Goal: Transaction & Acquisition: Purchase product/service

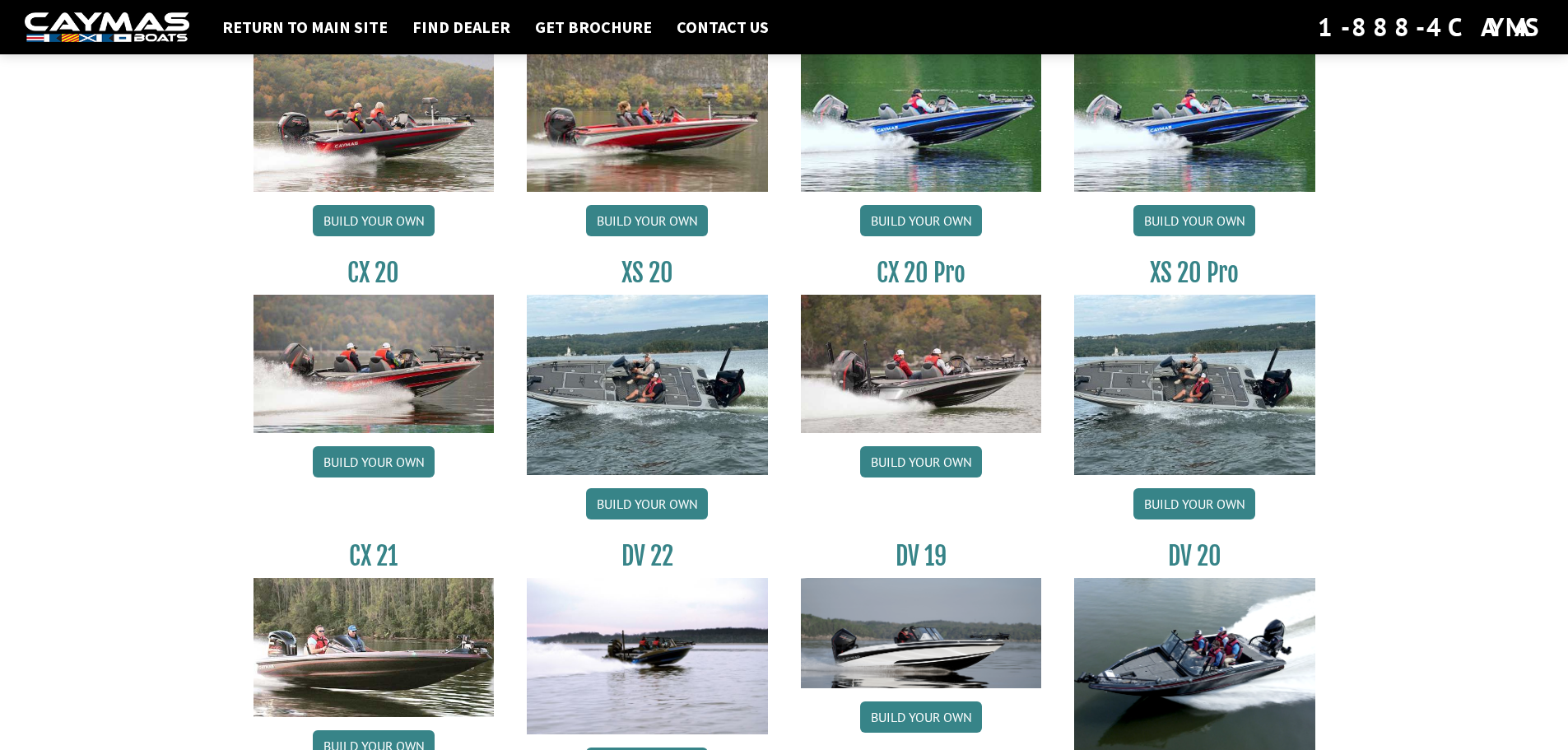
scroll to position [1565, 0]
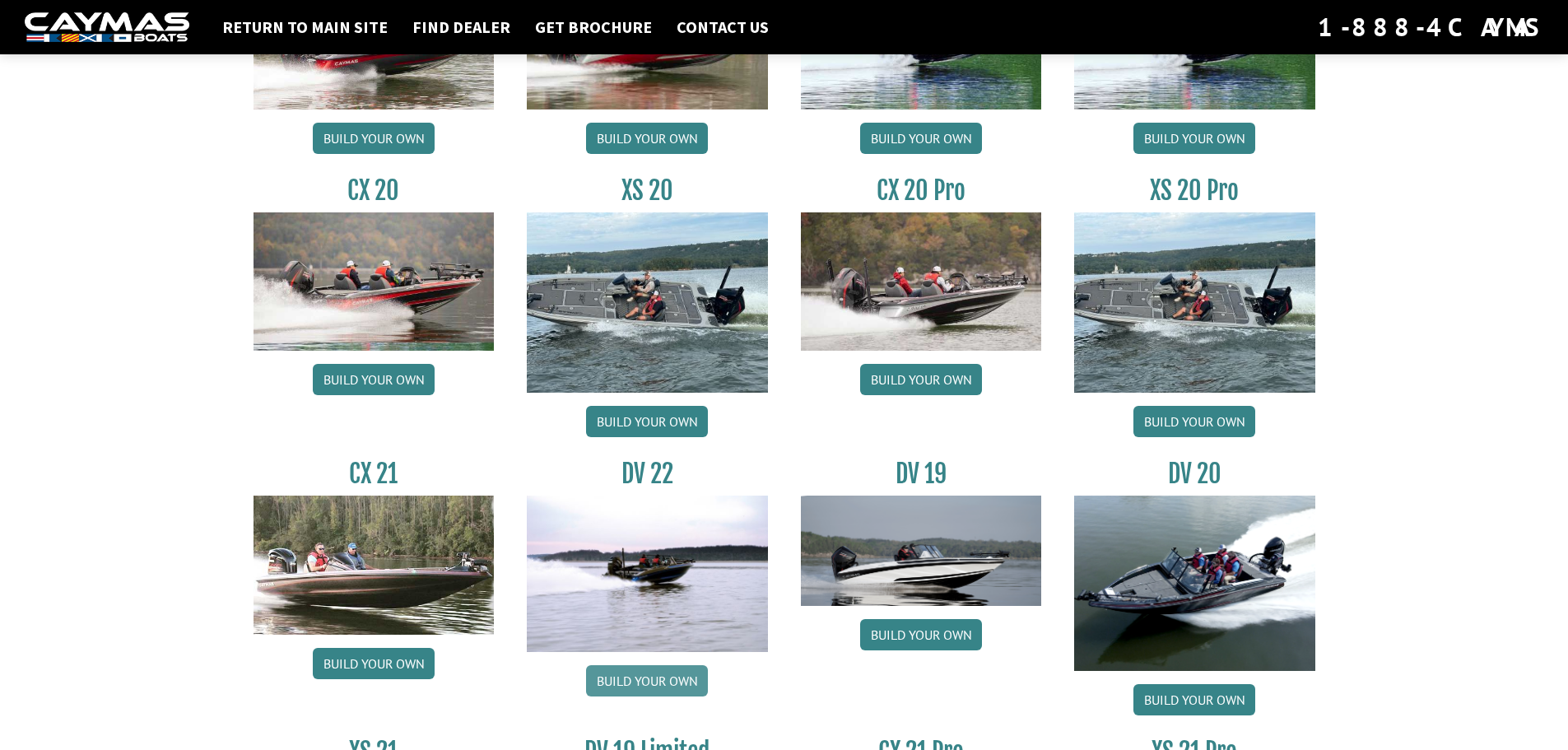
click at [660, 666] on link "Build your own" at bounding box center [647, 681] width 122 height 32
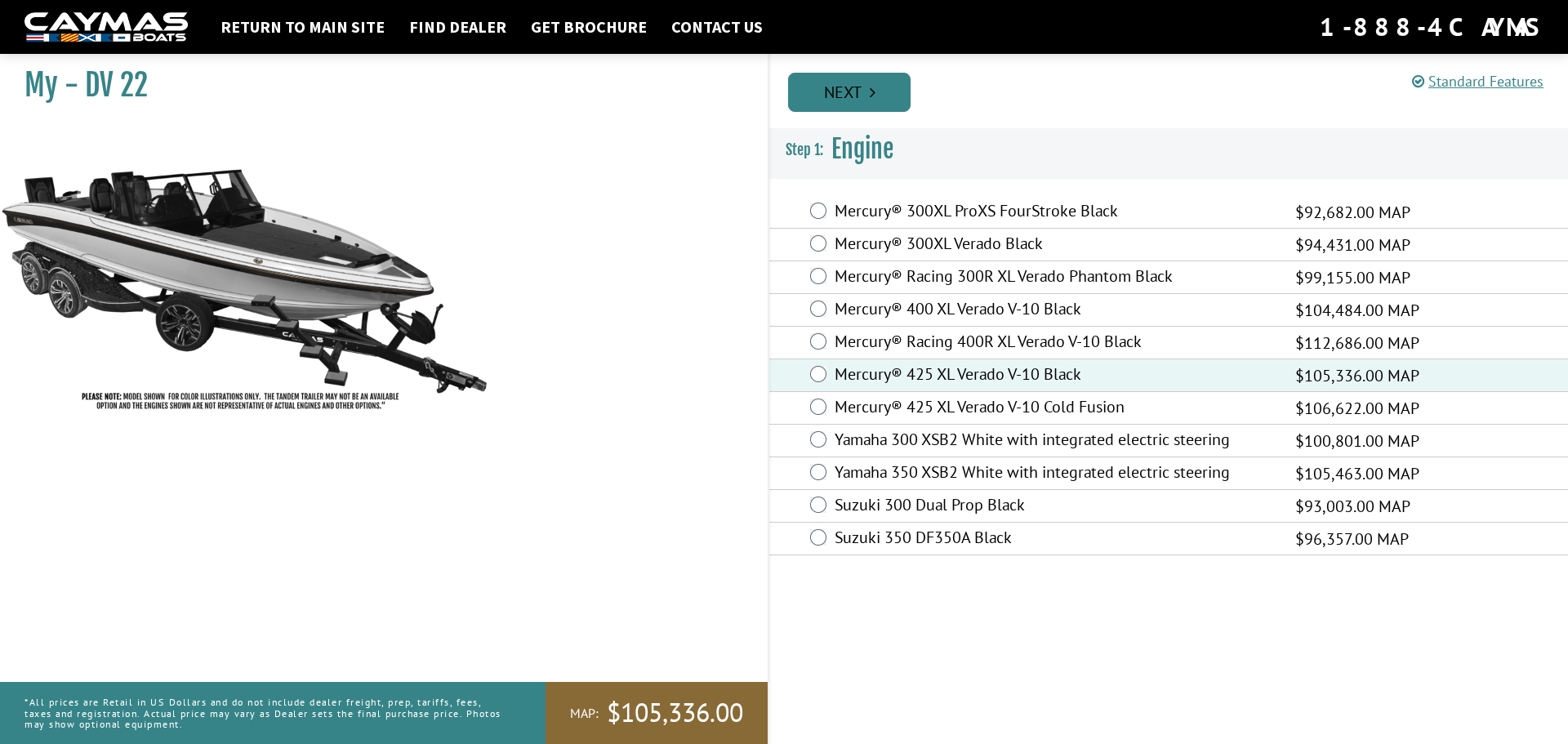
click at [825, 80] on link "Next" at bounding box center [848, 92] width 122 height 40
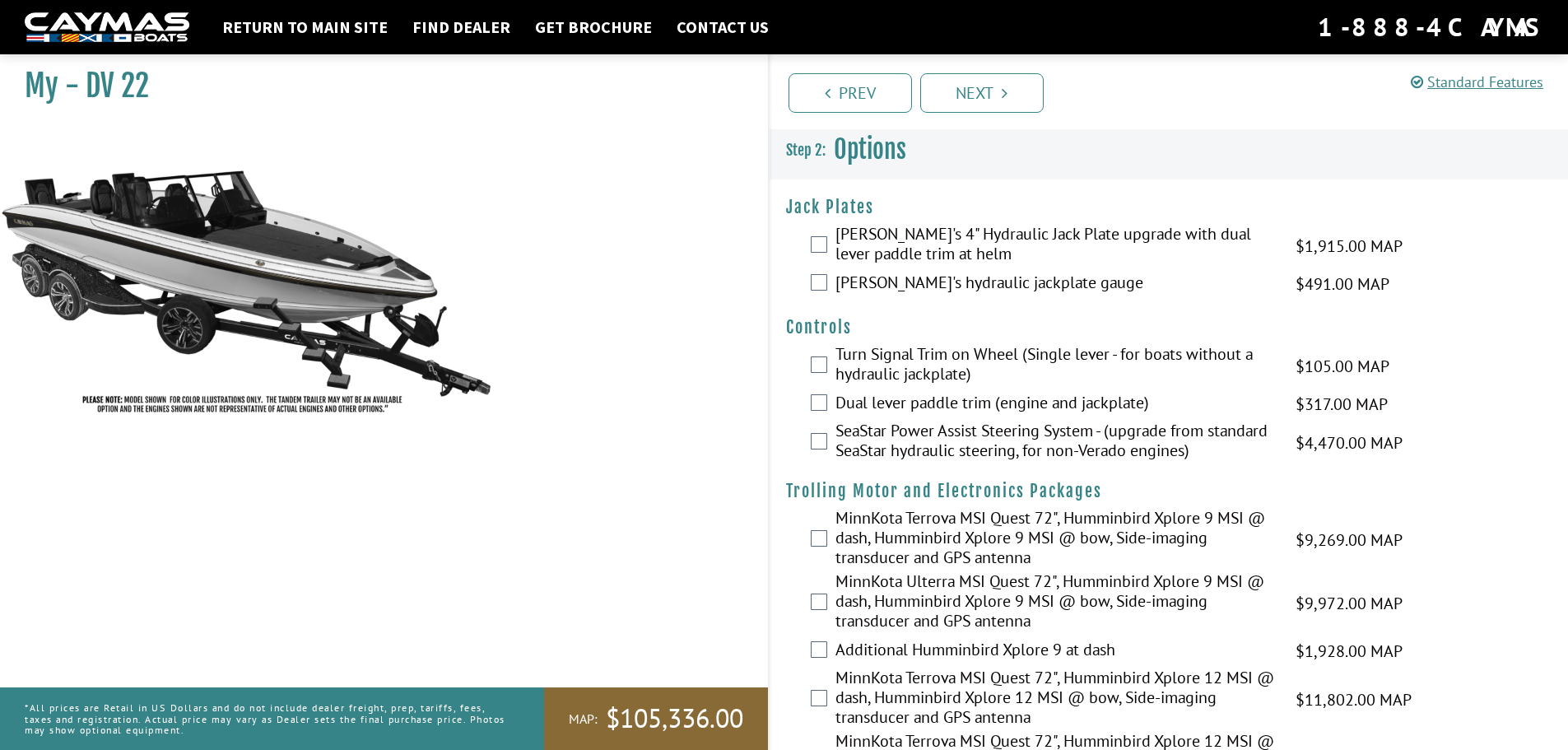
click at [841, 239] on label "[PERSON_NAME]'s 4" Hydraulic Jack Plate upgrade with dual lever paddle trim at …" at bounding box center [1056, 245] width 440 height 44
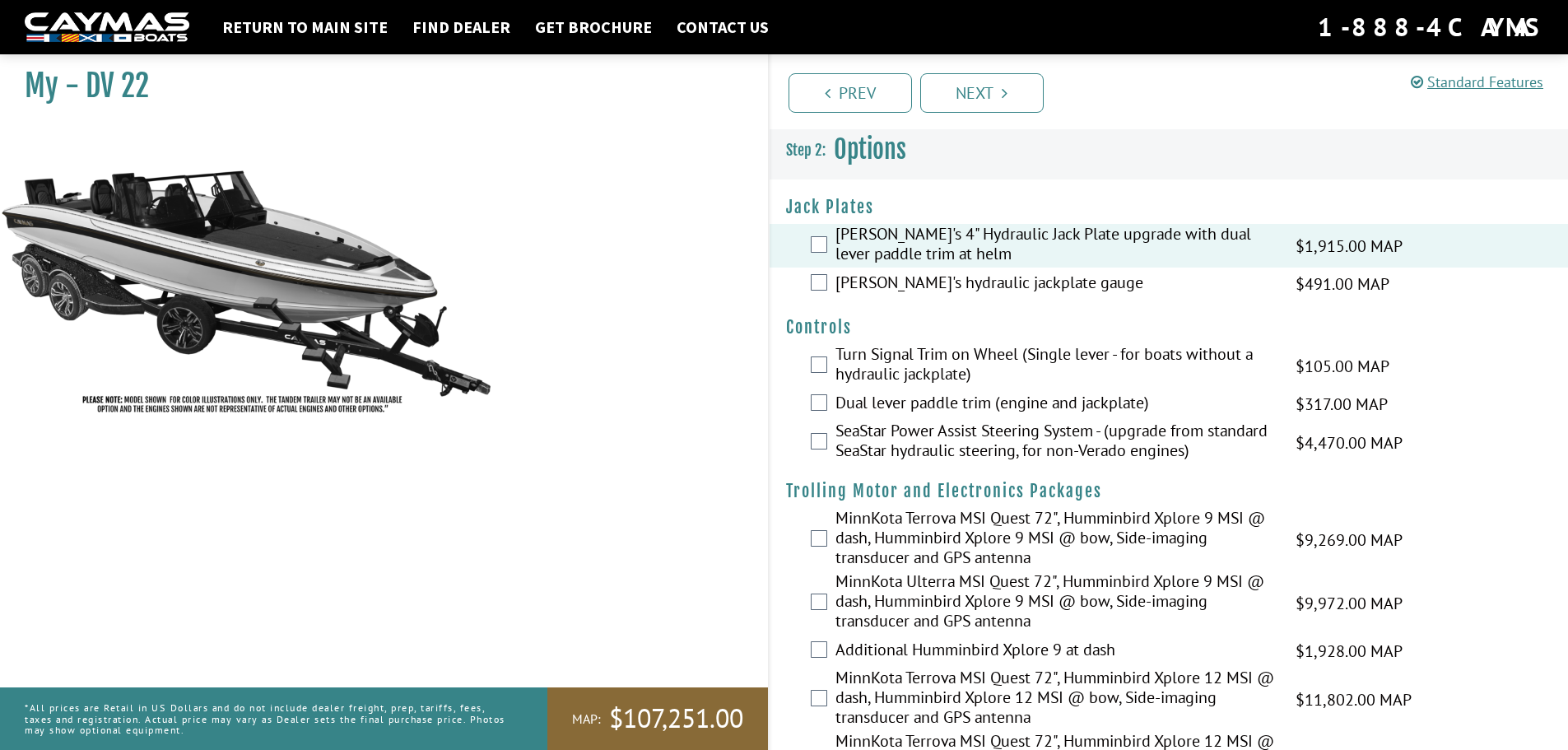
click at [825, 278] on div "[PERSON_NAME]'s hydraulic jackplate gauge $491.00 MAP $580.00 MSRP" at bounding box center [1170, 283] width 800 height 32
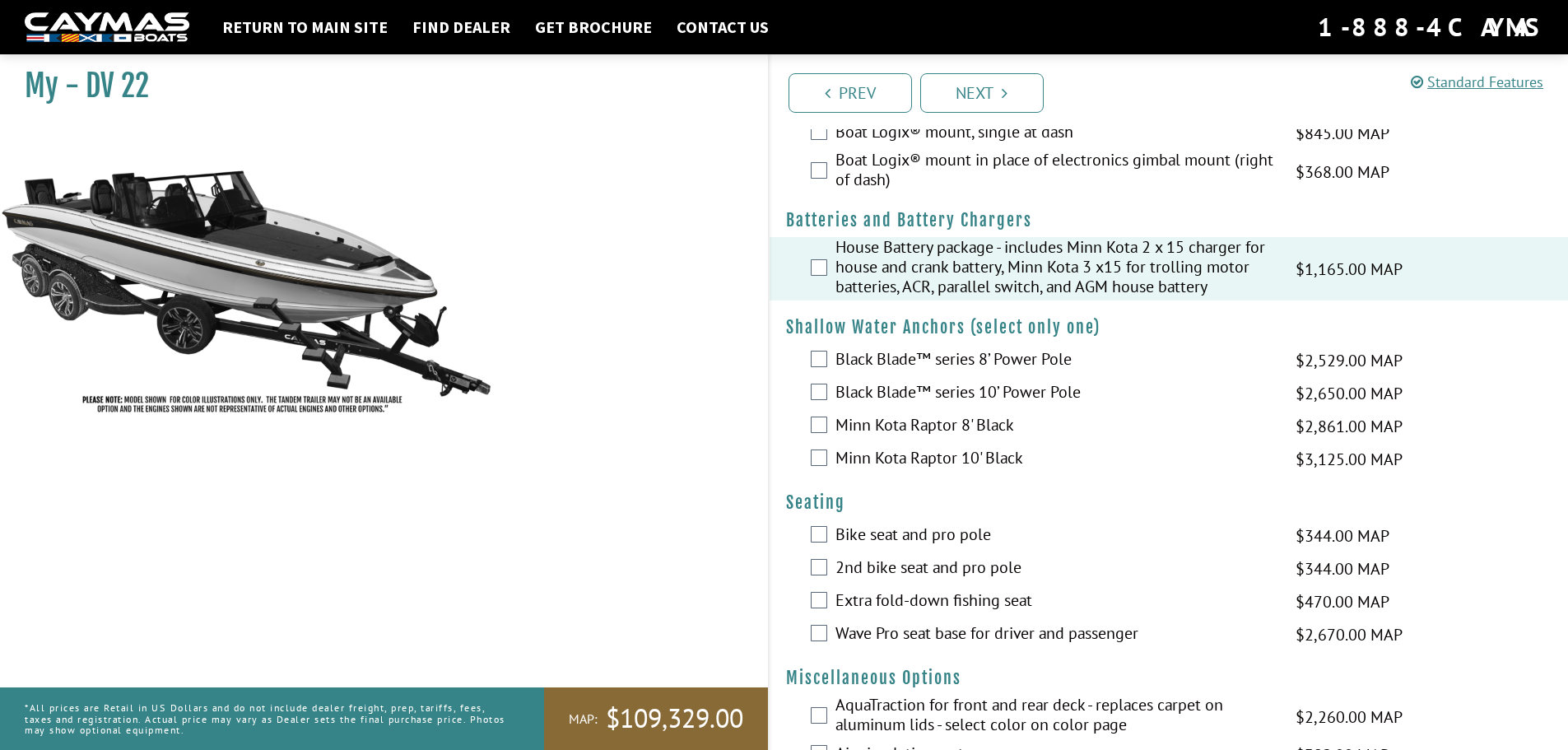
scroll to position [1235, 0]
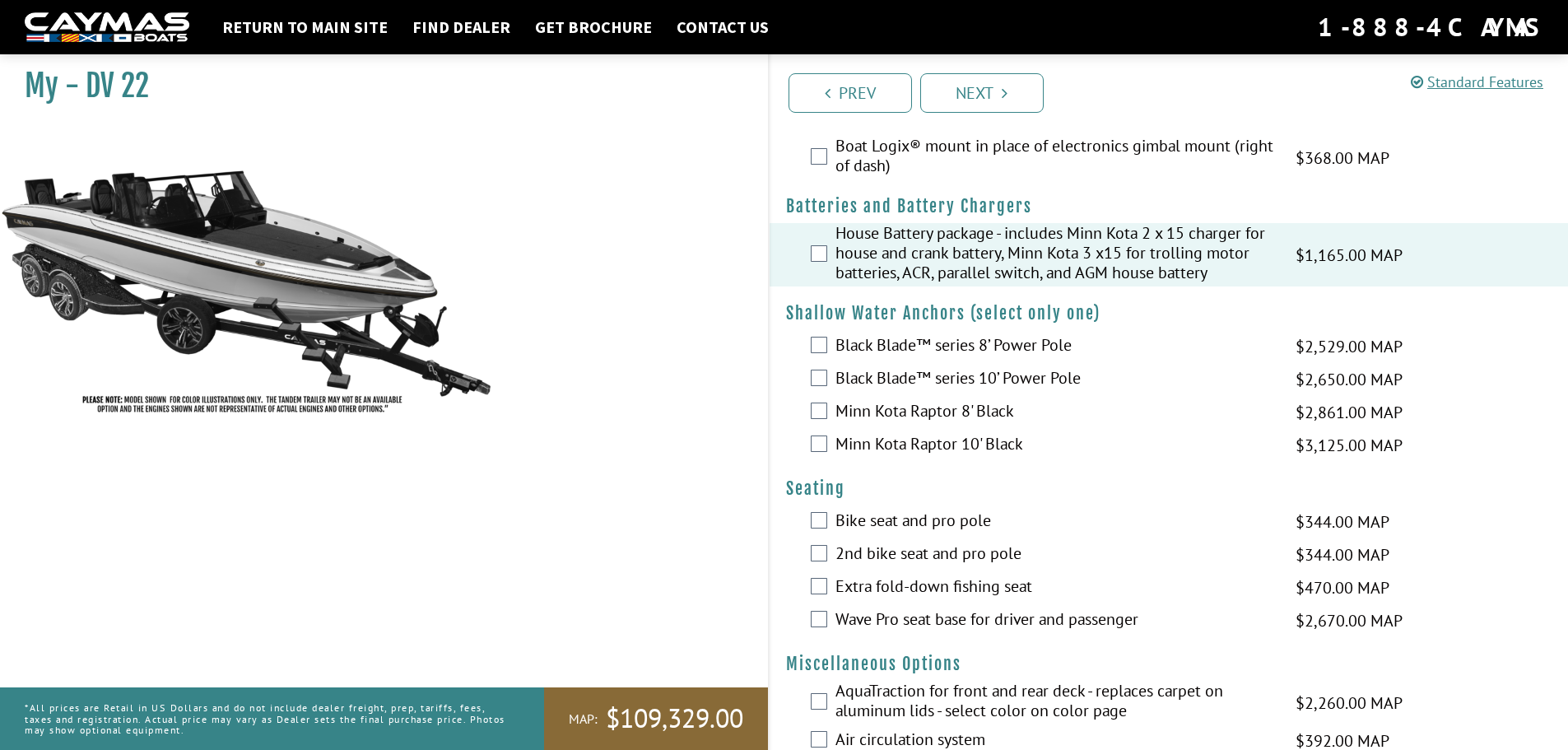
click at [1005, 619] on label "Wave Pro seat base for driver and passenger" at bounding box center [1056, 622] width 440 height 24
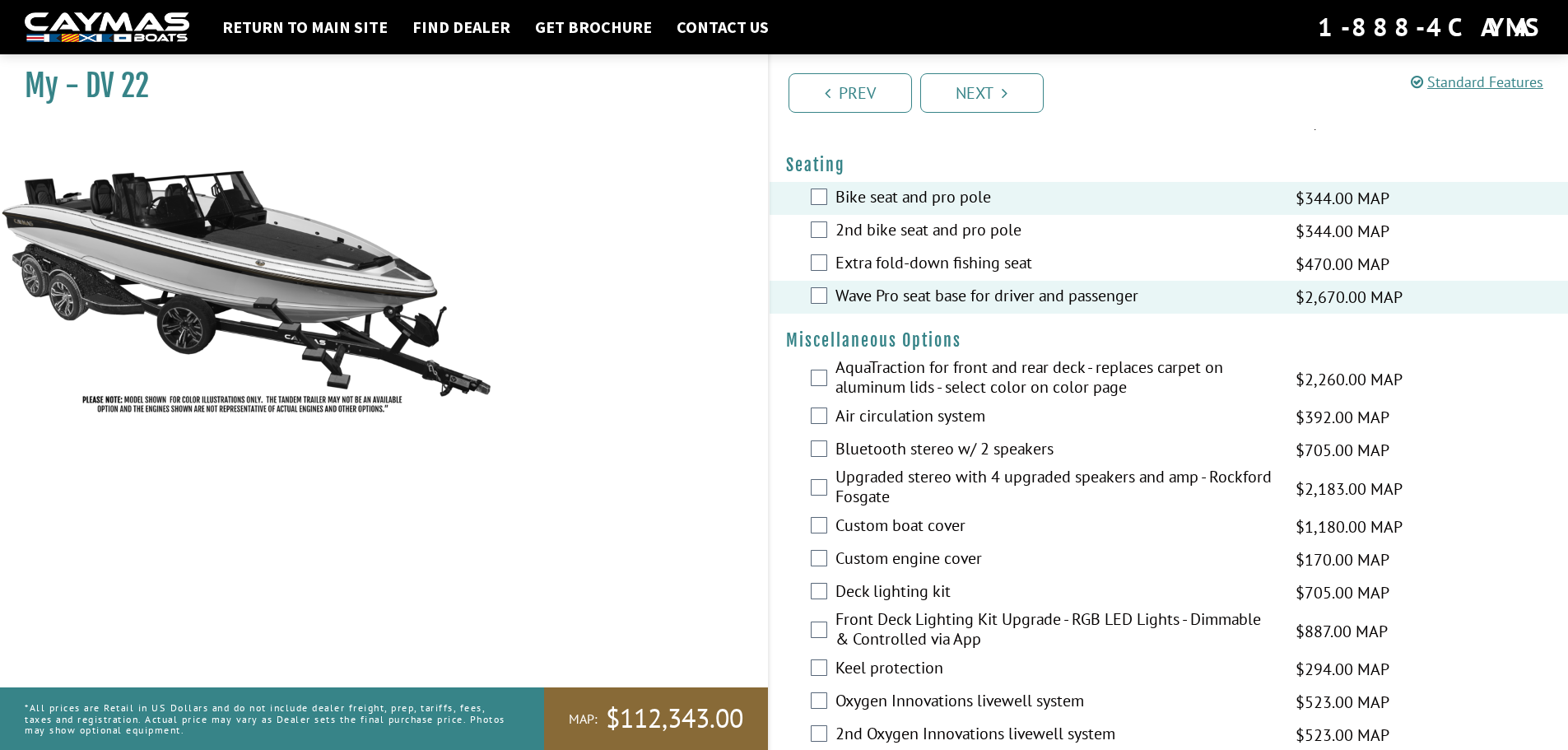
scroll to position [1565, 0]
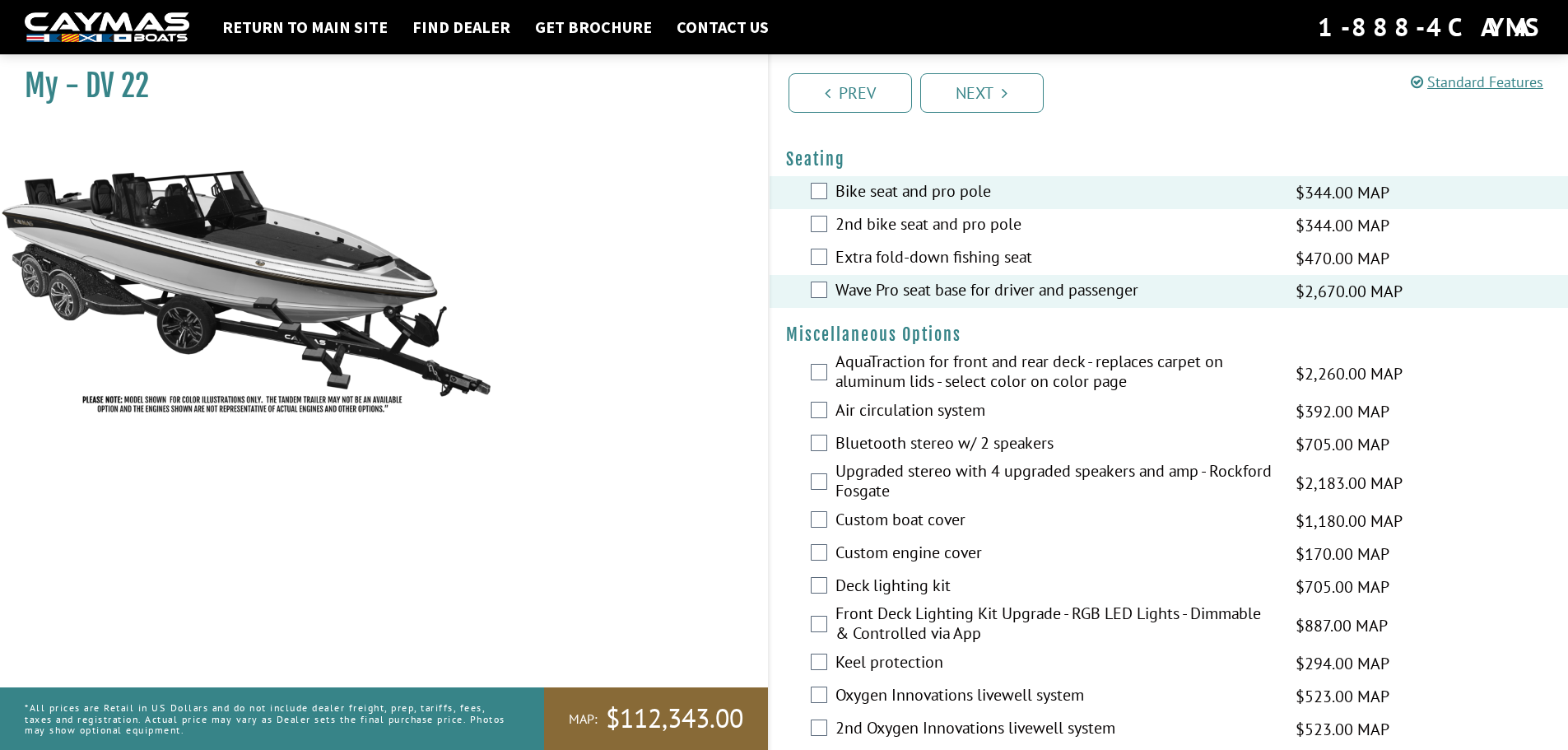
click at [918, 384] on label "AquaTraction for front and rear deck - replaces carpet on aluminum lids - selec…" at bounding box center [1056, 373] width 440 height 44
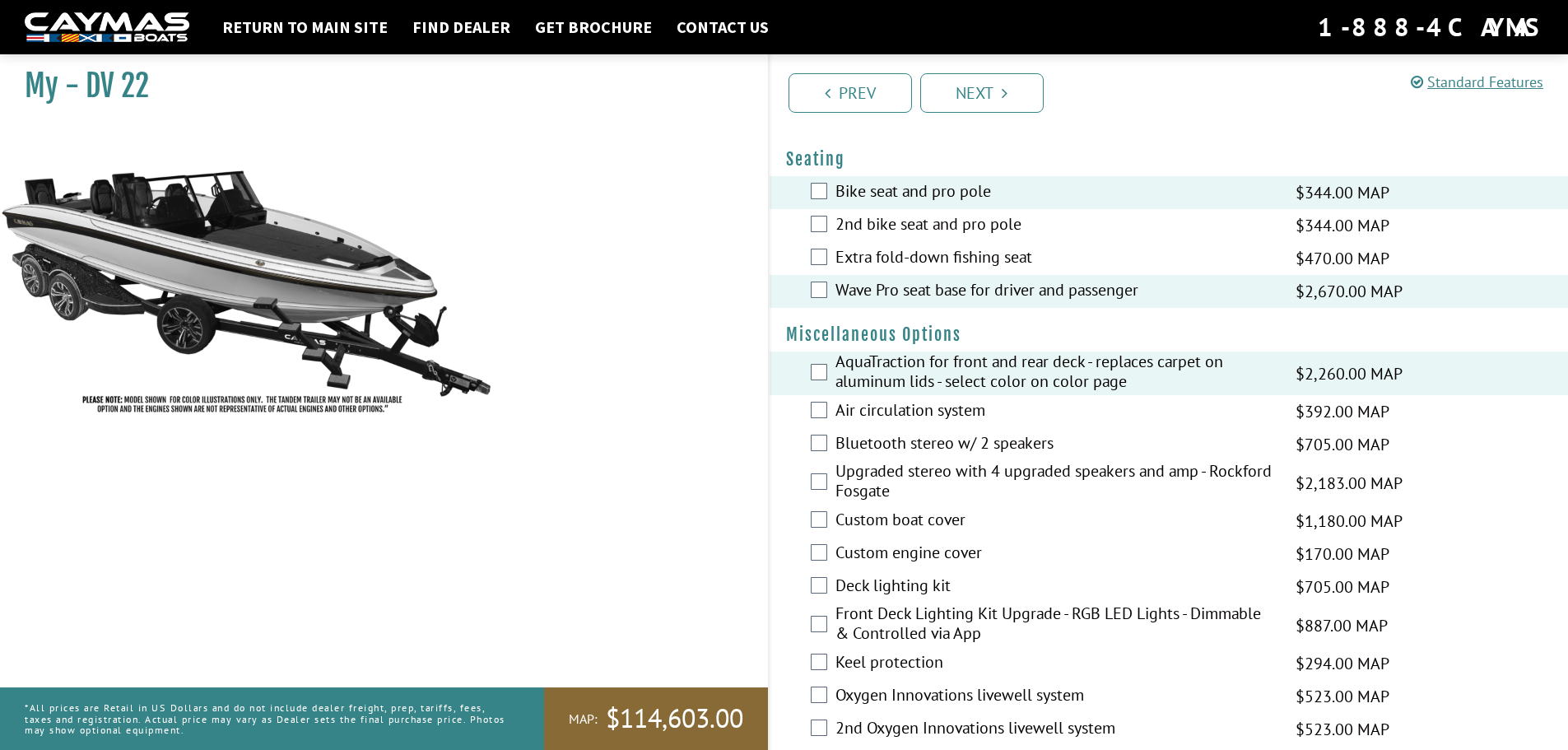
click at [912, 414] on label "Air circulation system" at bounding box center [1056, 412] width 440 height 24
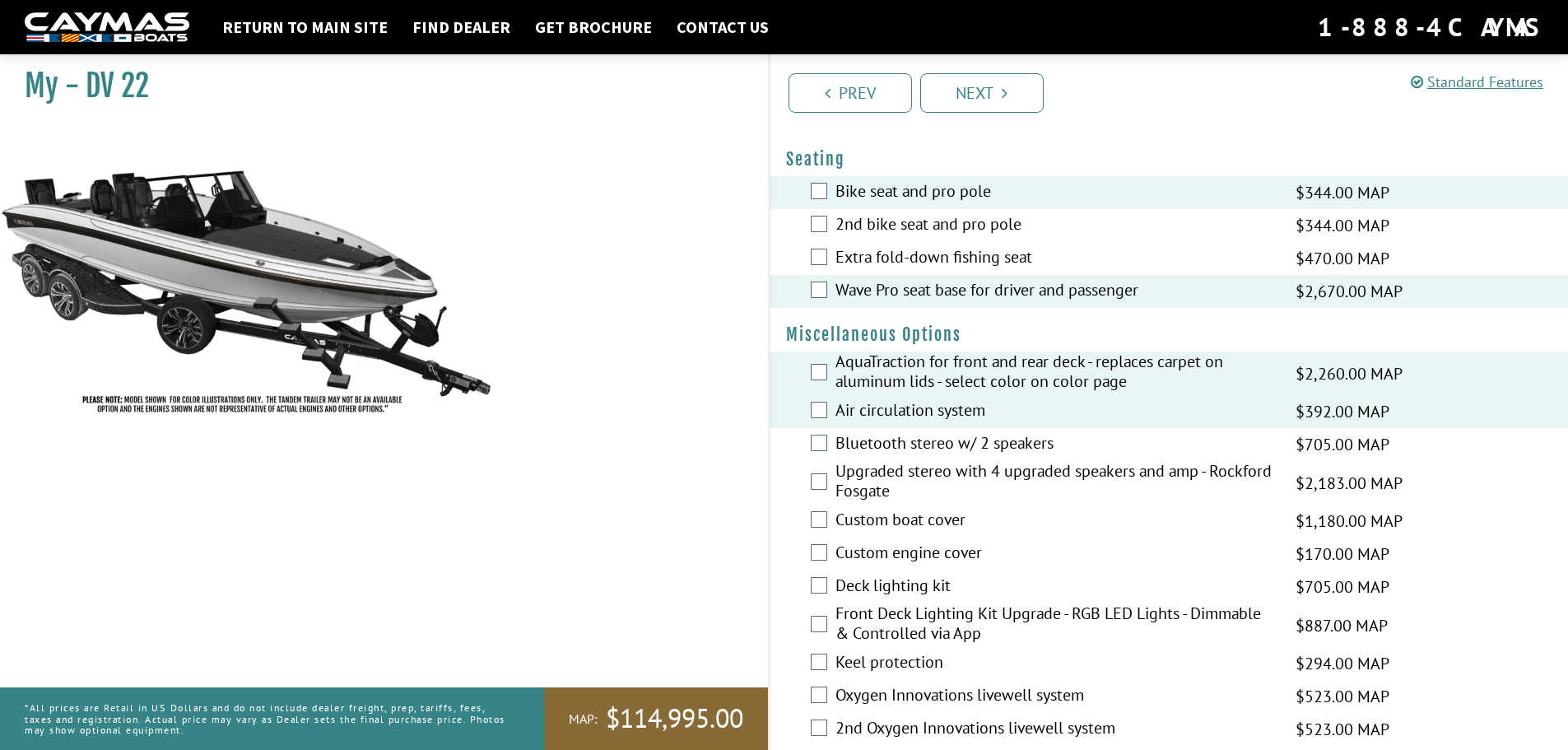
click at [911, 449] on label "Bluetooth stereo w/ 2 speakers" at bounding box center [1056, 446] width 440 height 24
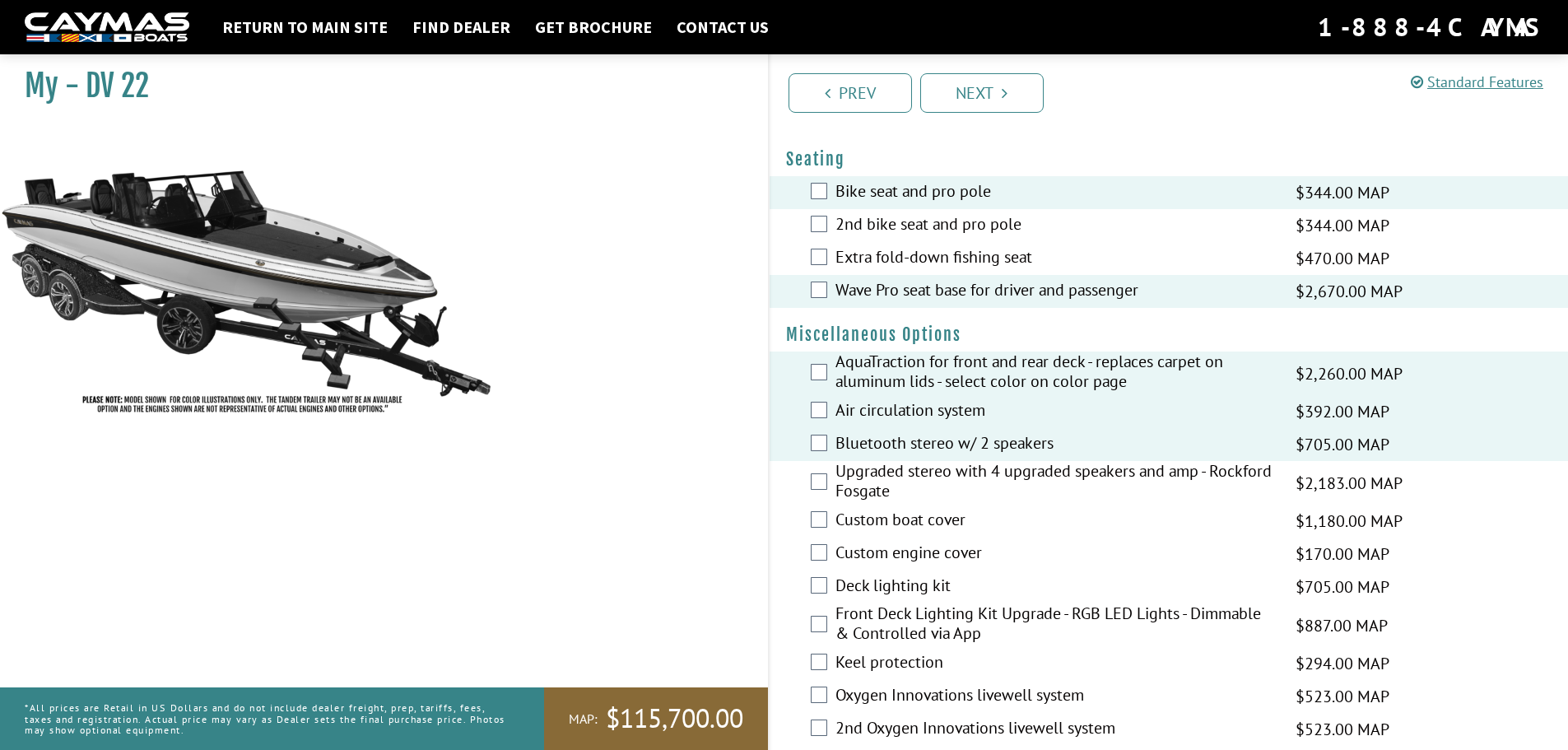
click at [931, 523] on label "Custom boat cover" at bounding box center [1056, 522] width 440 height 24
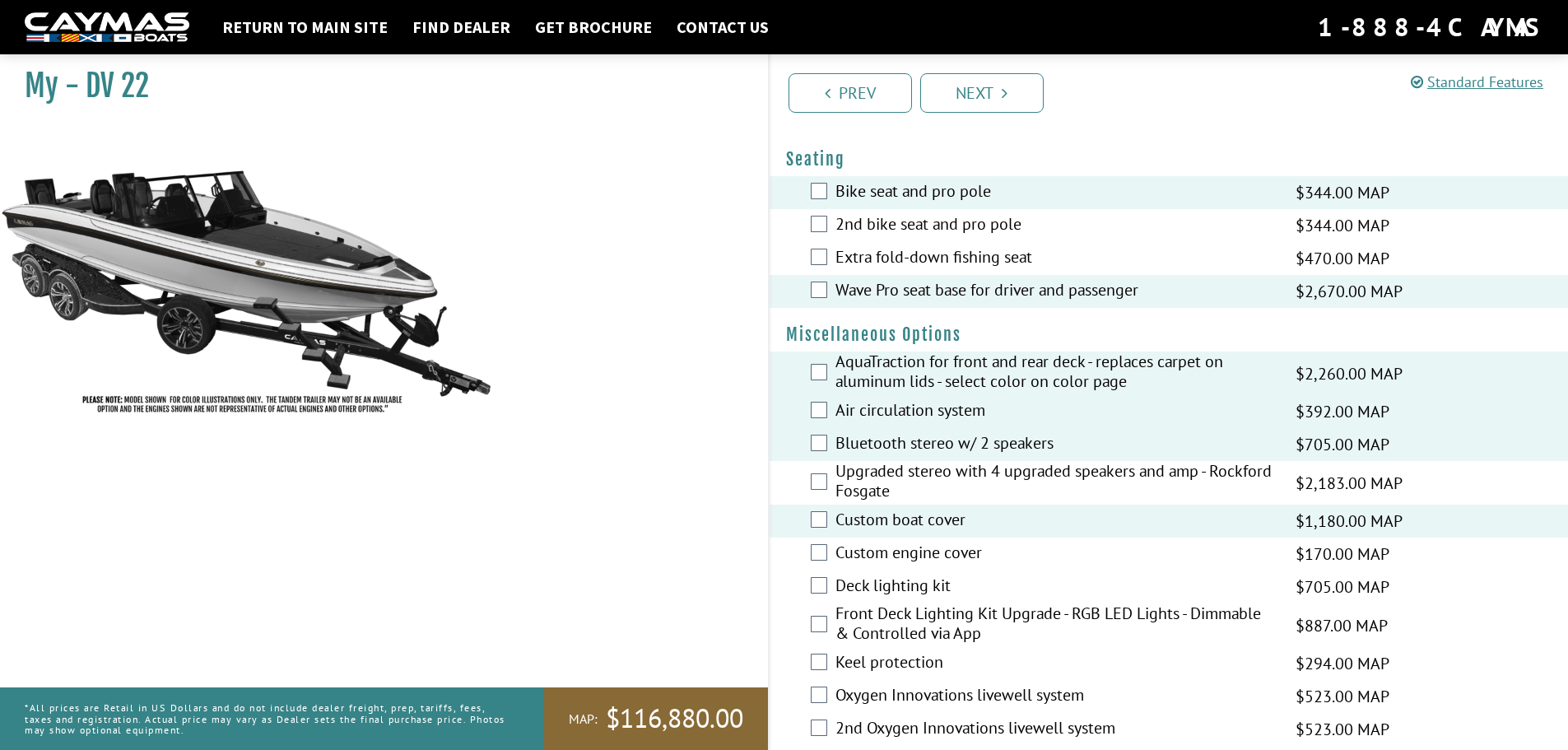
click at [881, 626] on label "Front Deck Lighting Kit Upgrade - RGB LED Lights - Dimmable & Controlled via App" at bounding box center [1056, 625] width 440 height 44
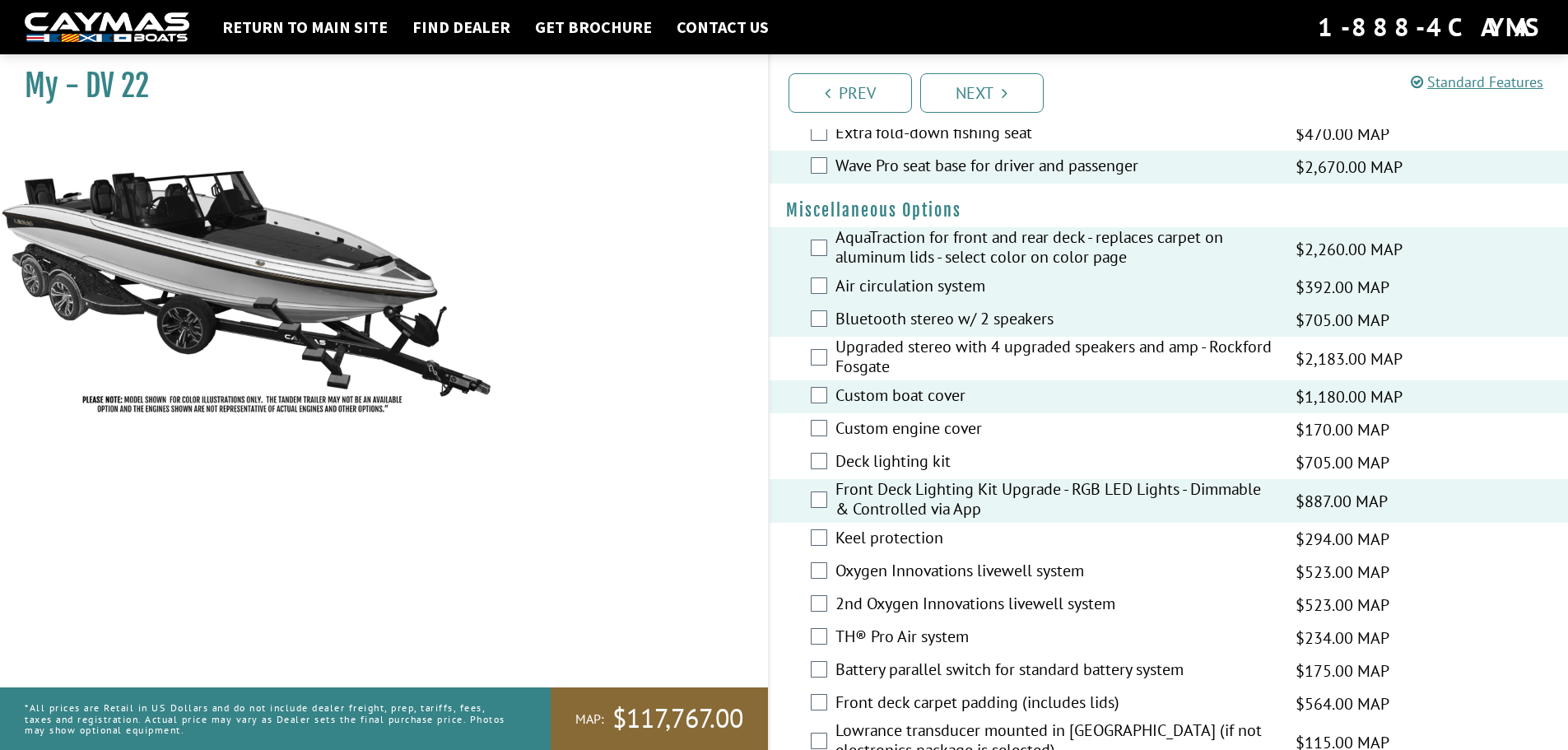
scroll to position [1729, 0]
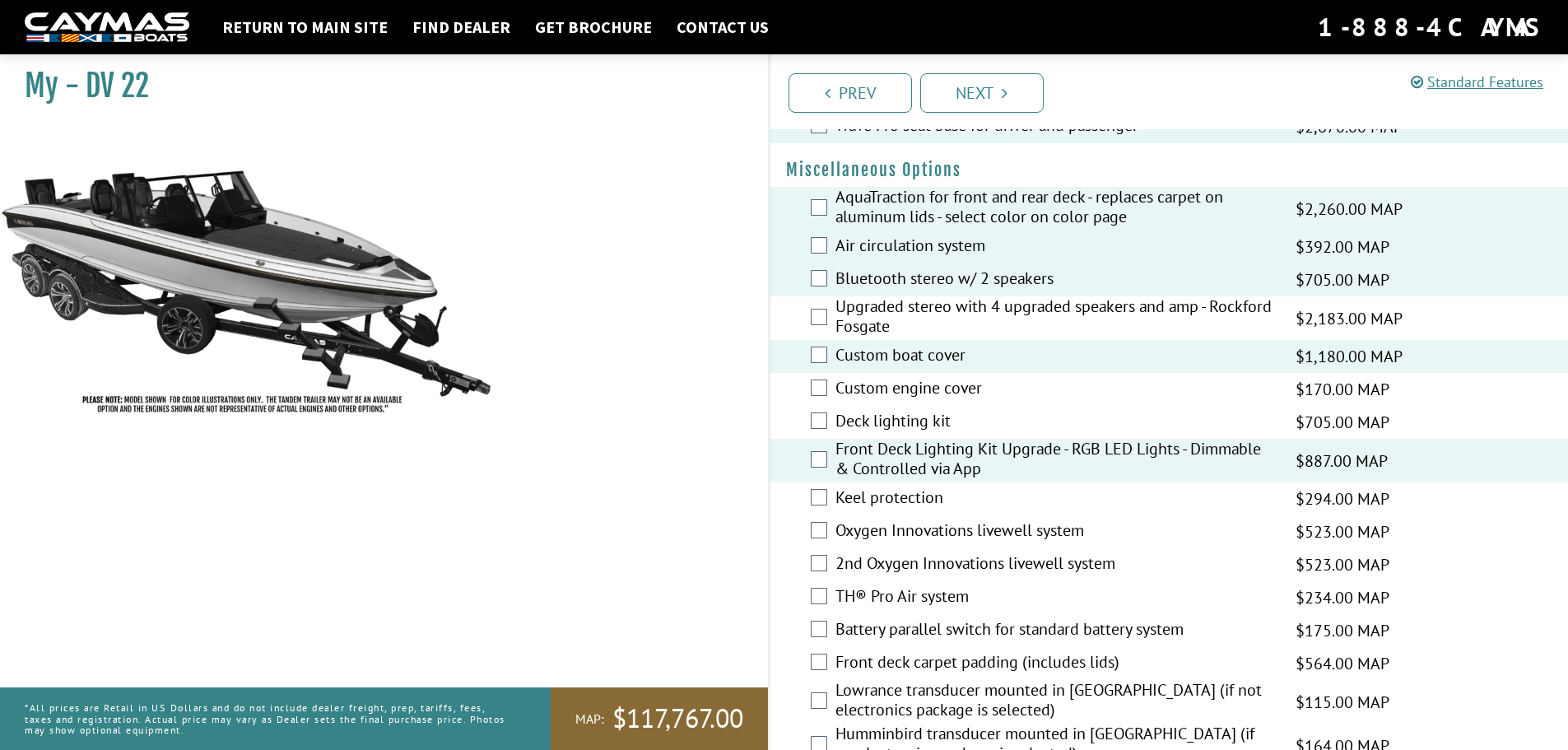
click at [905, 491] on label "Keel protection" at bounding box center [1056, 499] width 440 height 24
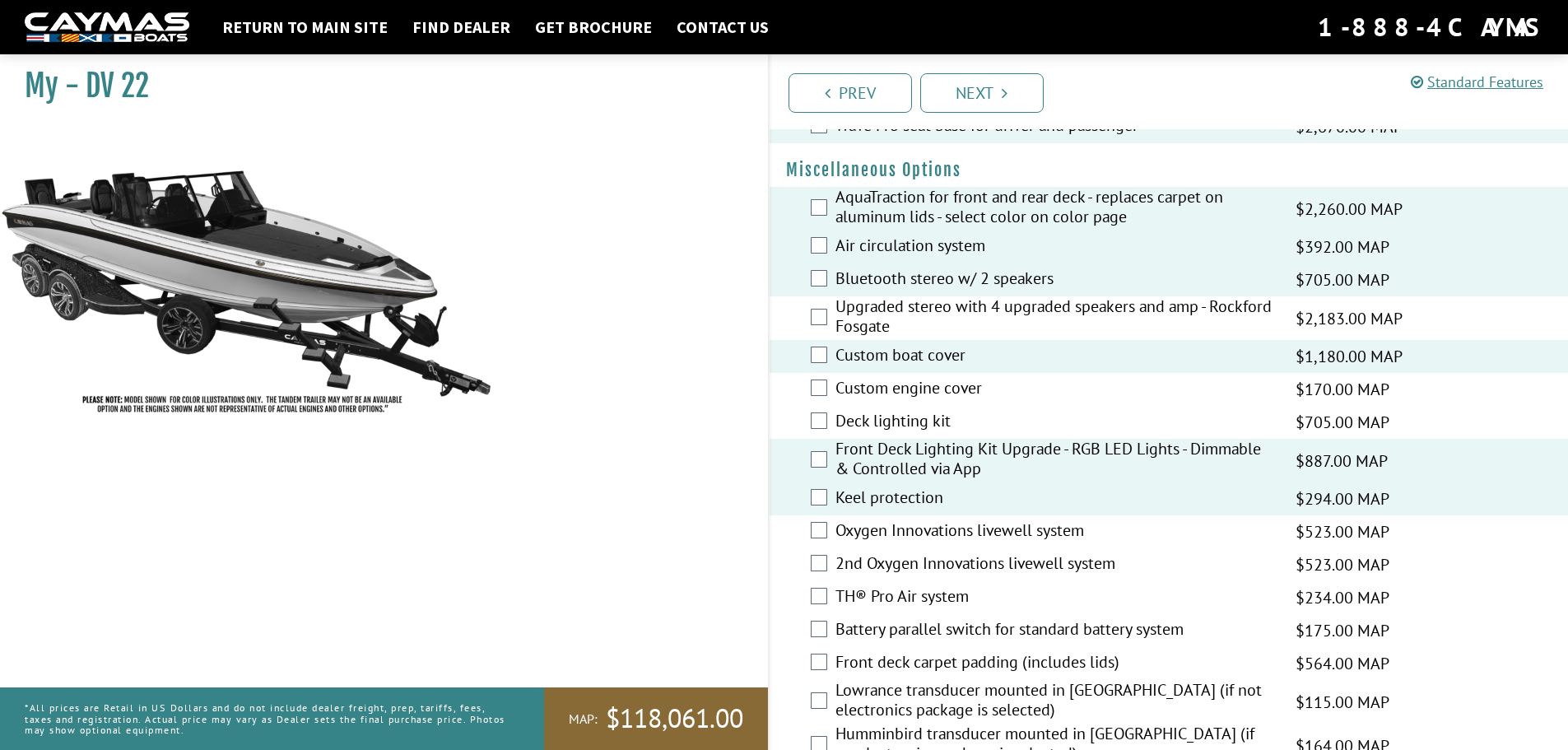
click at [897, 530] on label "Oxygen Innovations livewell system" at bounding box center [1056, 533] width 440 height 24
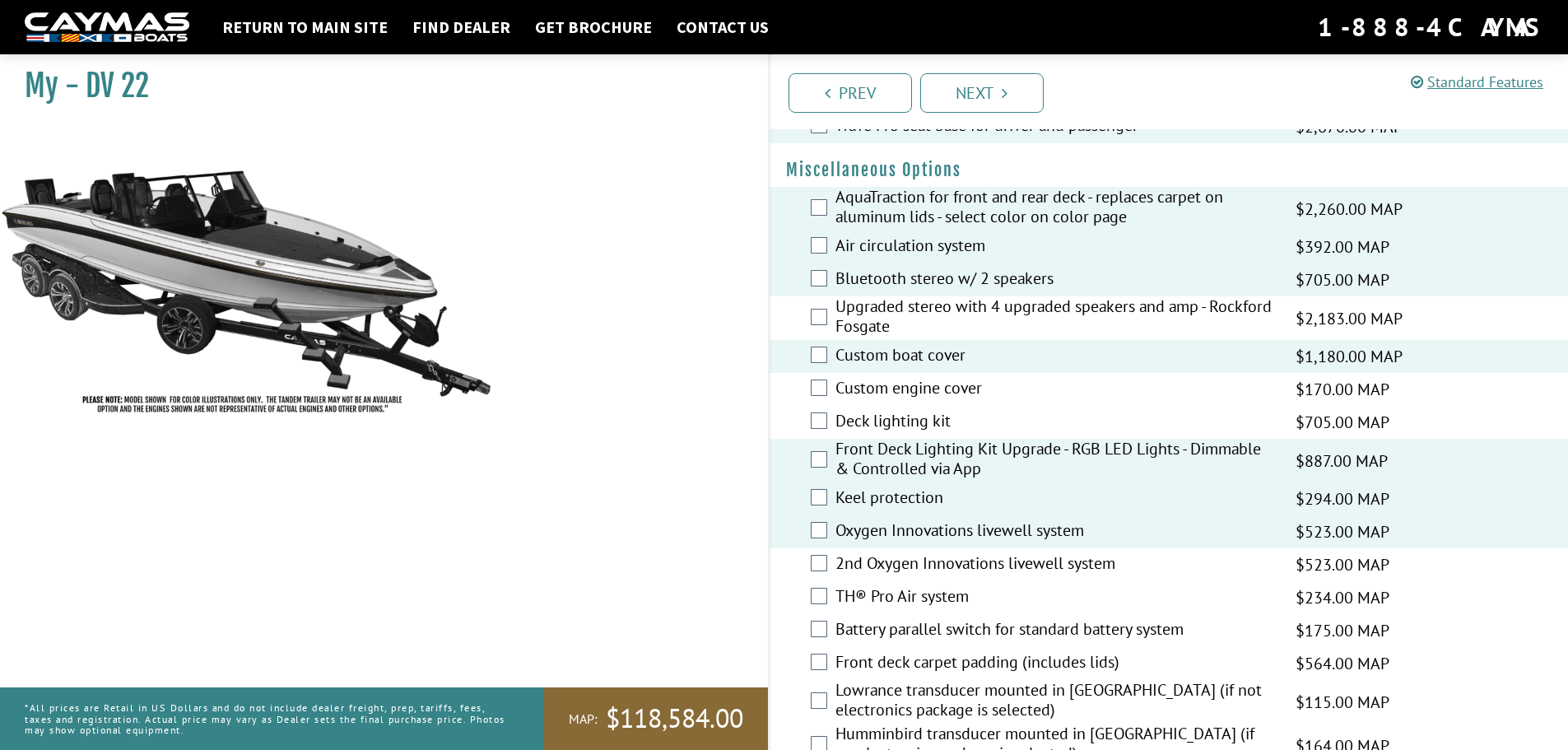
click at [893, 558] on label "2nd Oxygen Innovations livewell system" at bounding box center [1056, 565] width 440 height 24
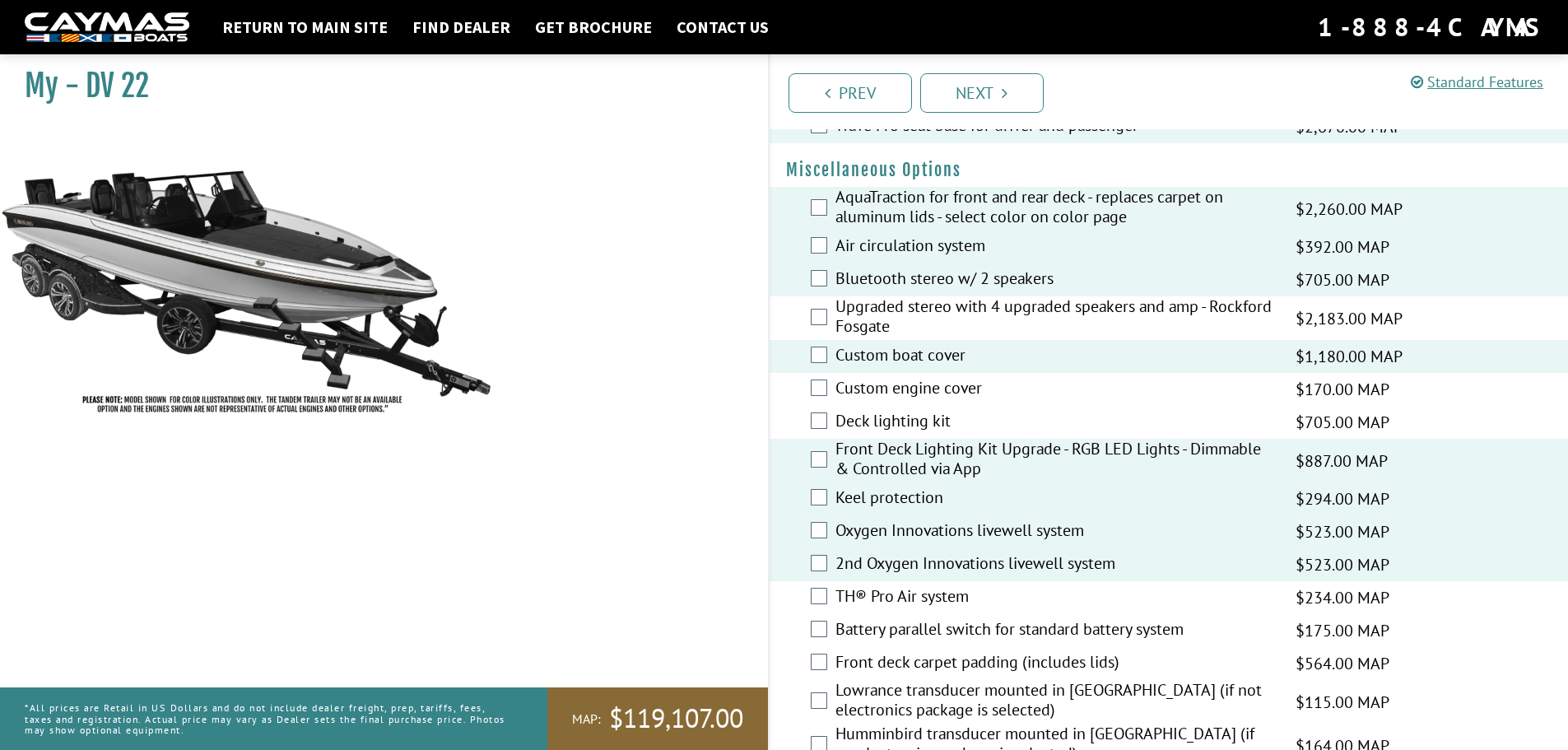
click at [852, 588] on label "TH® Pro Air system" at bounding box center [1056, 599] width 440 height 24
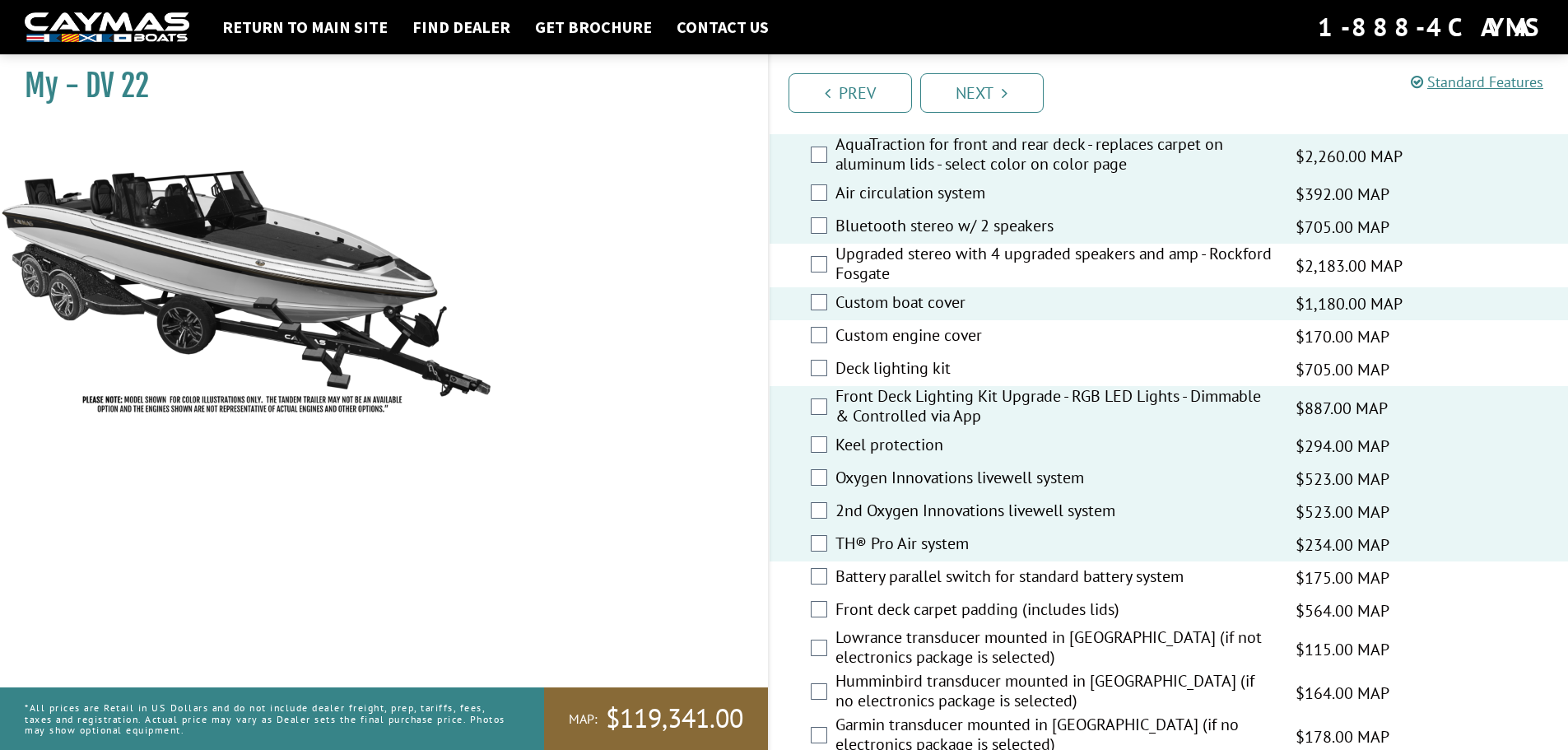
scroll to position [1812, 0]
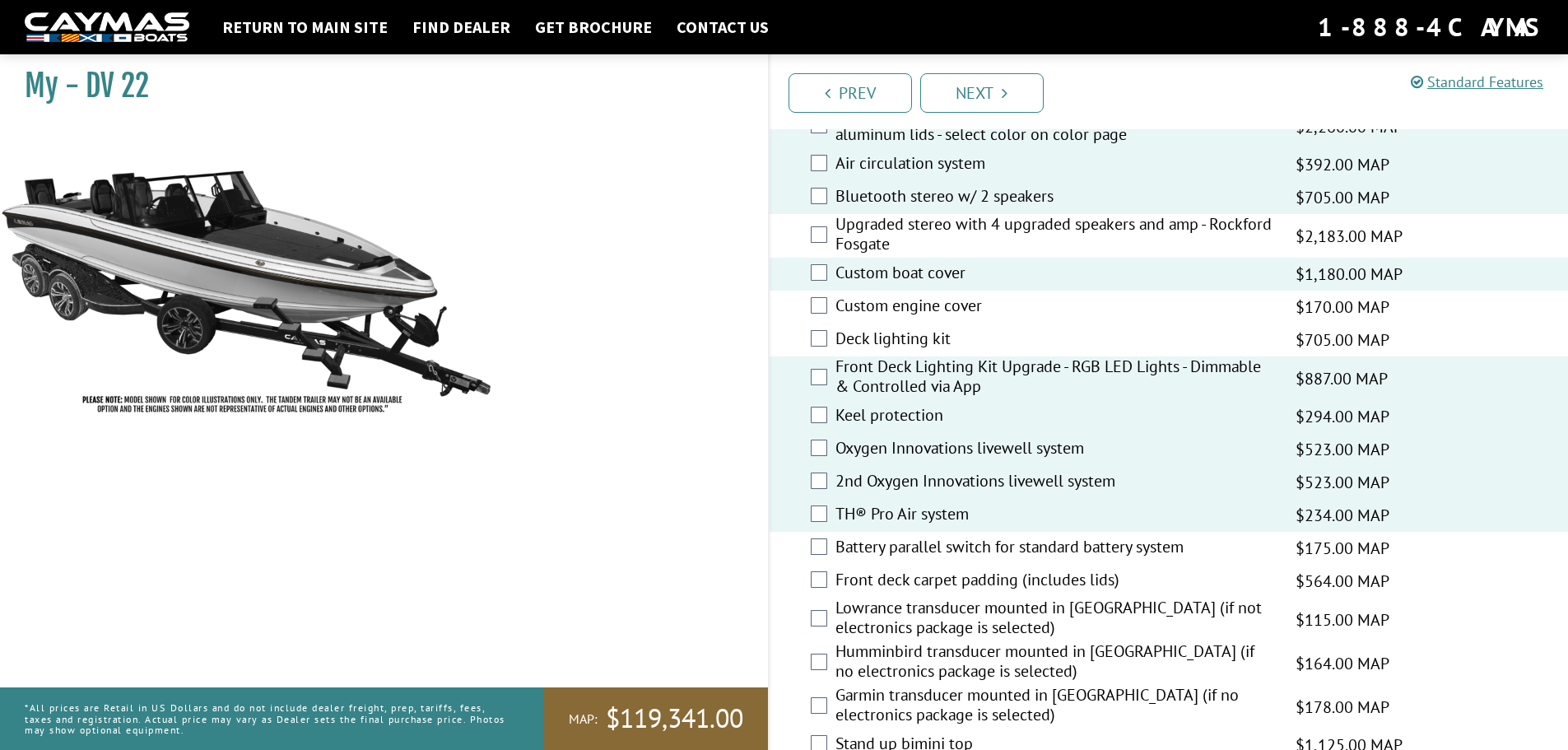
click at [868, 548] on label "Battery parallel switch for standard battery system" at bounding box center [1056, 550] width 440 height 24
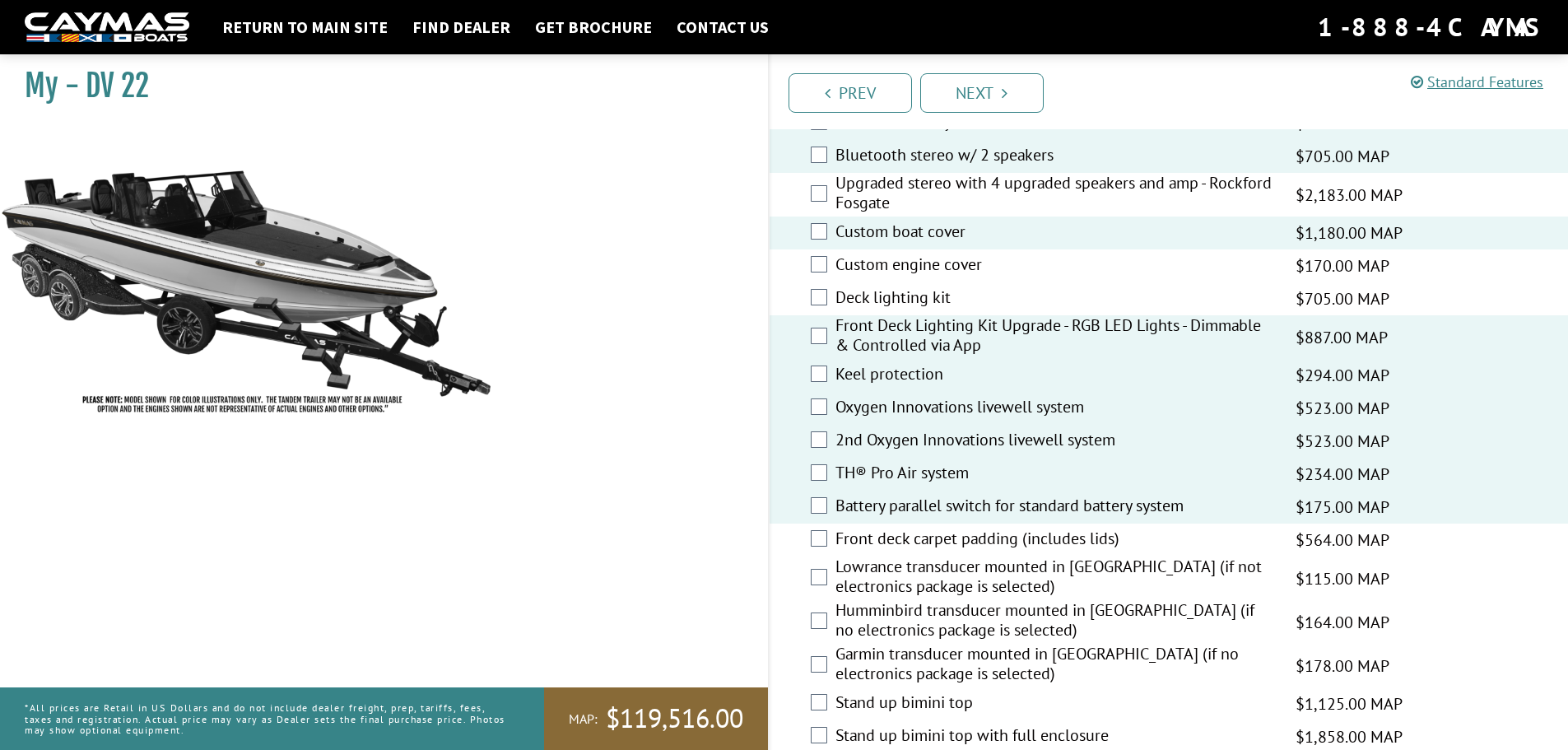
scroll to position [1894, 0]
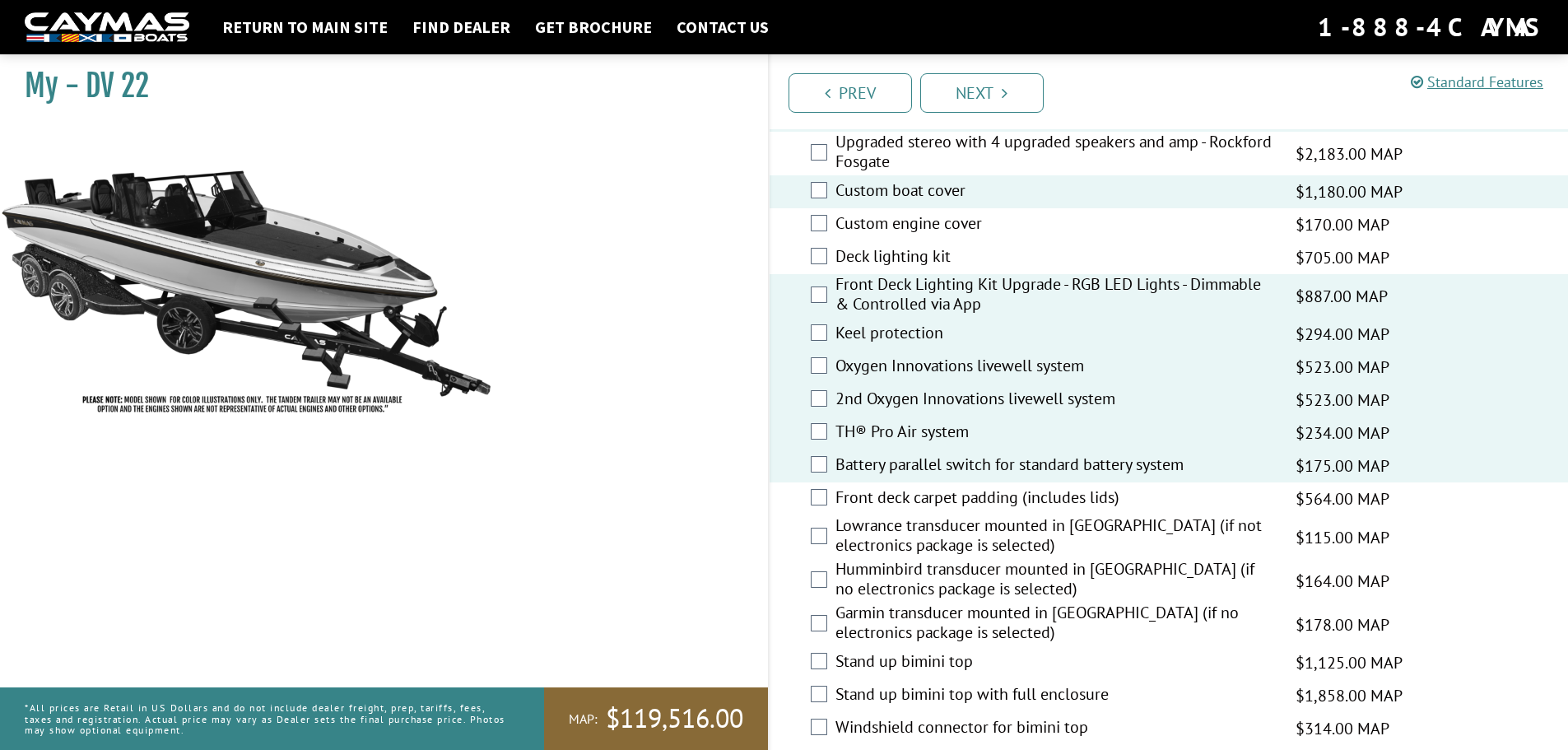
click at [971, 543] on label "Lowrance transducer mounted in [GEOGRAPHIC_DATA] (if not electronics package is…" at bounding box center [1056, 537] width 440 height 44
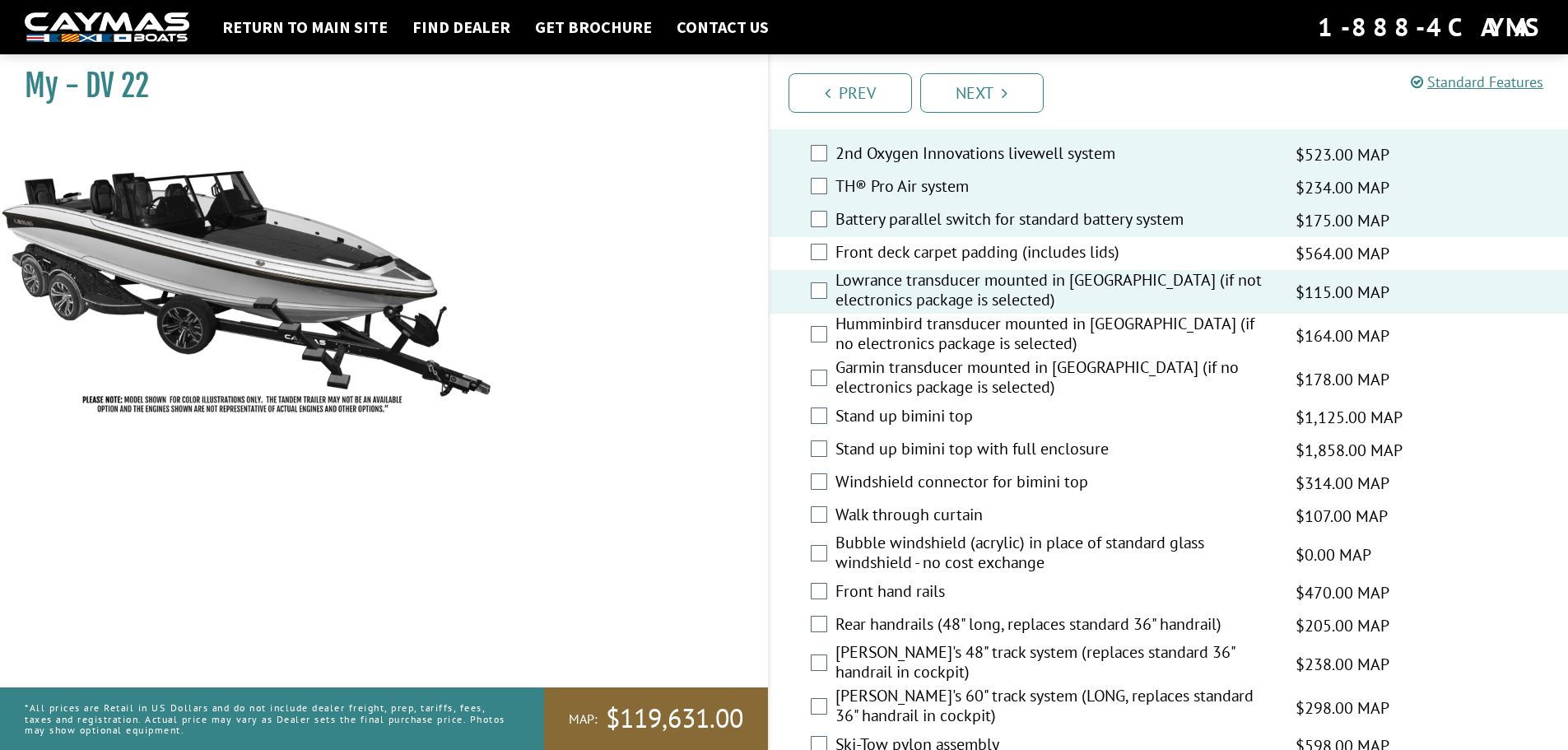
scroll to position [2141, 0]
click at [984, 543] on label "Bubble windshield (acrylic) in place of standard glass windshield - no cost exc…" at bounding box center [1056, 552] width 440 height 44
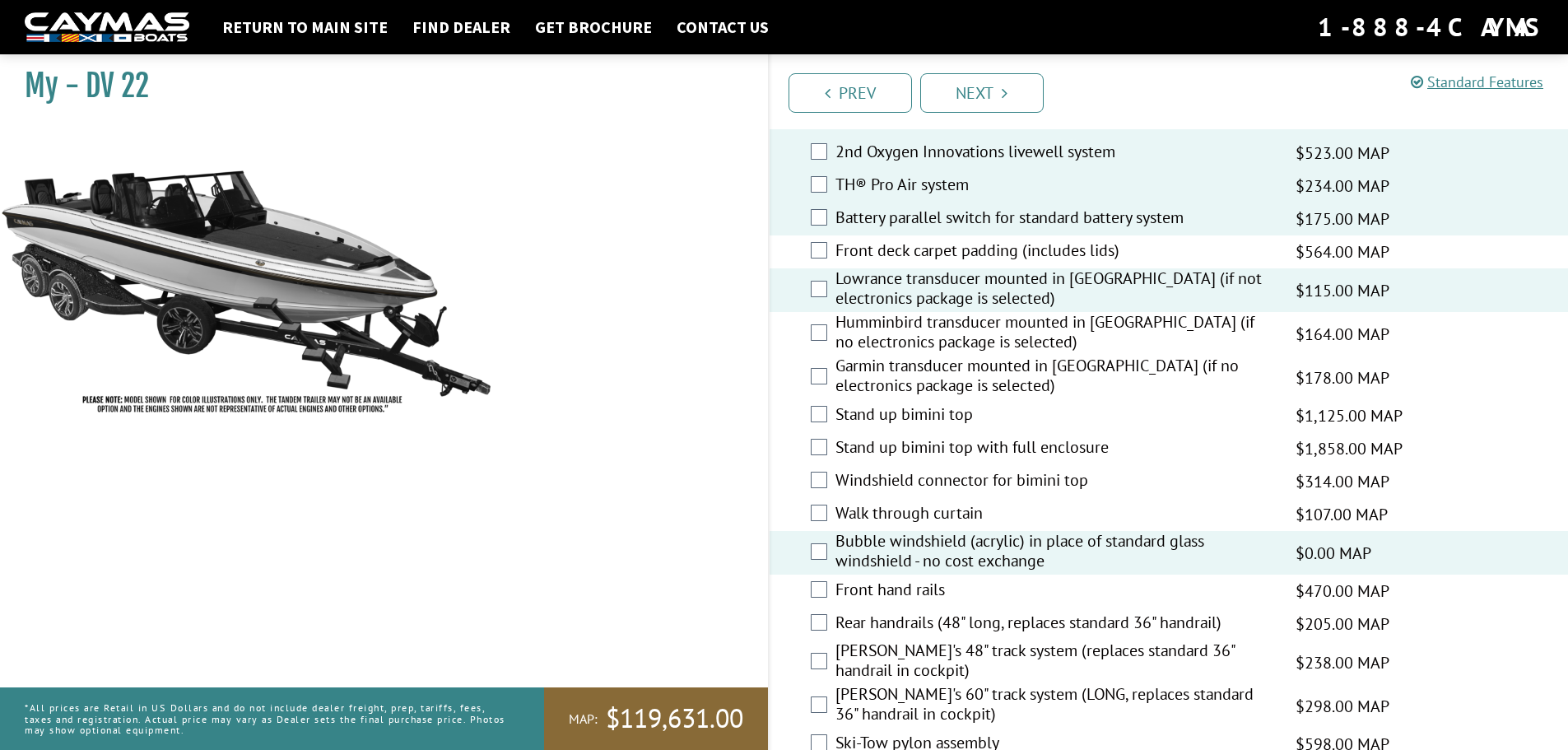
click at [876, 560] on label "Bubble windshield (acrylic) in place of standard glass windshield - no cost exc…" at bounding box center [1056, 552] width 440 height 44
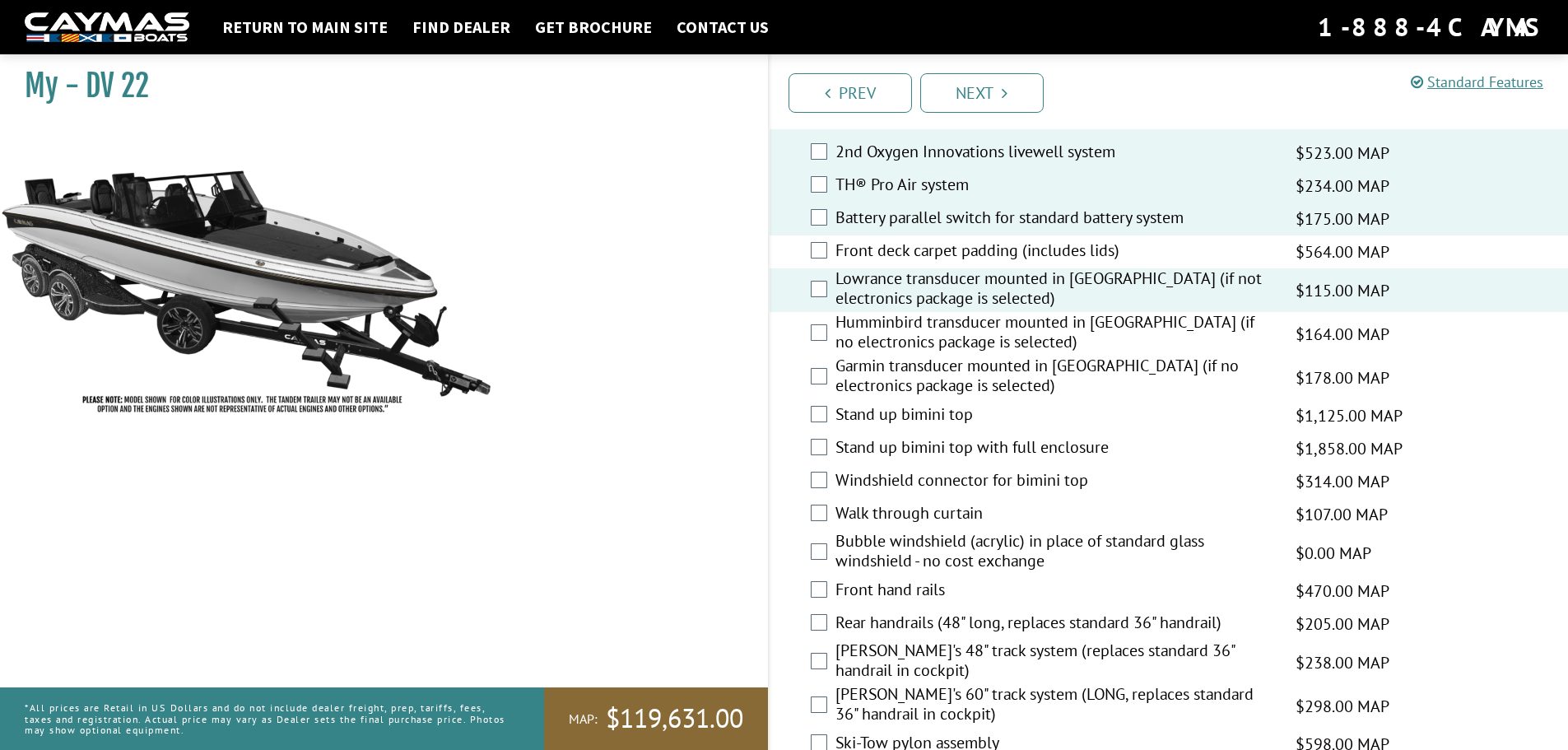
click at [863, 700] on label "[PERSON_NAME]'s 60" track system (LONG, replaces standard 36" handrail in cockp…" at bounding box center [1056, 705] width 440 height 44
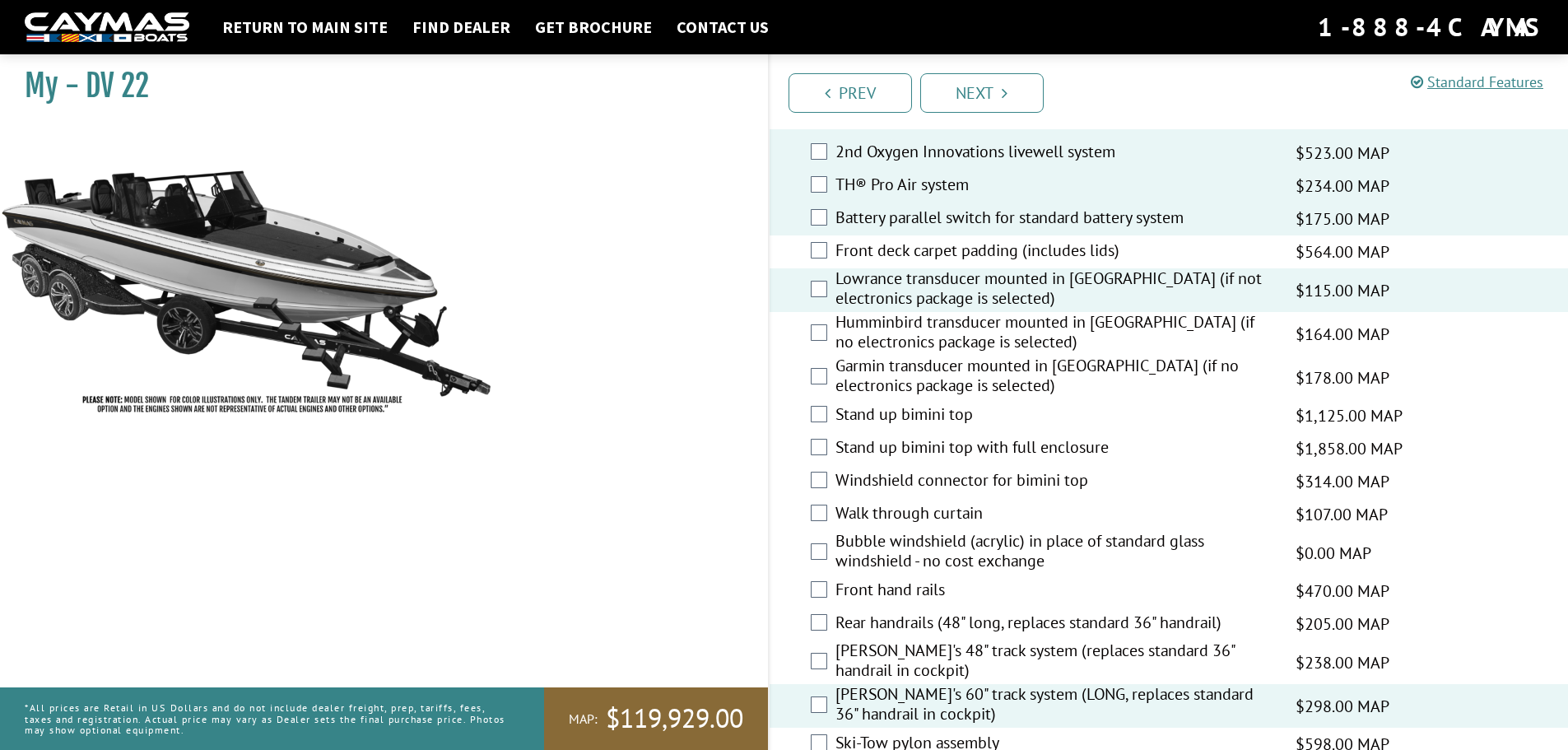
scroll to position [2388, 0]
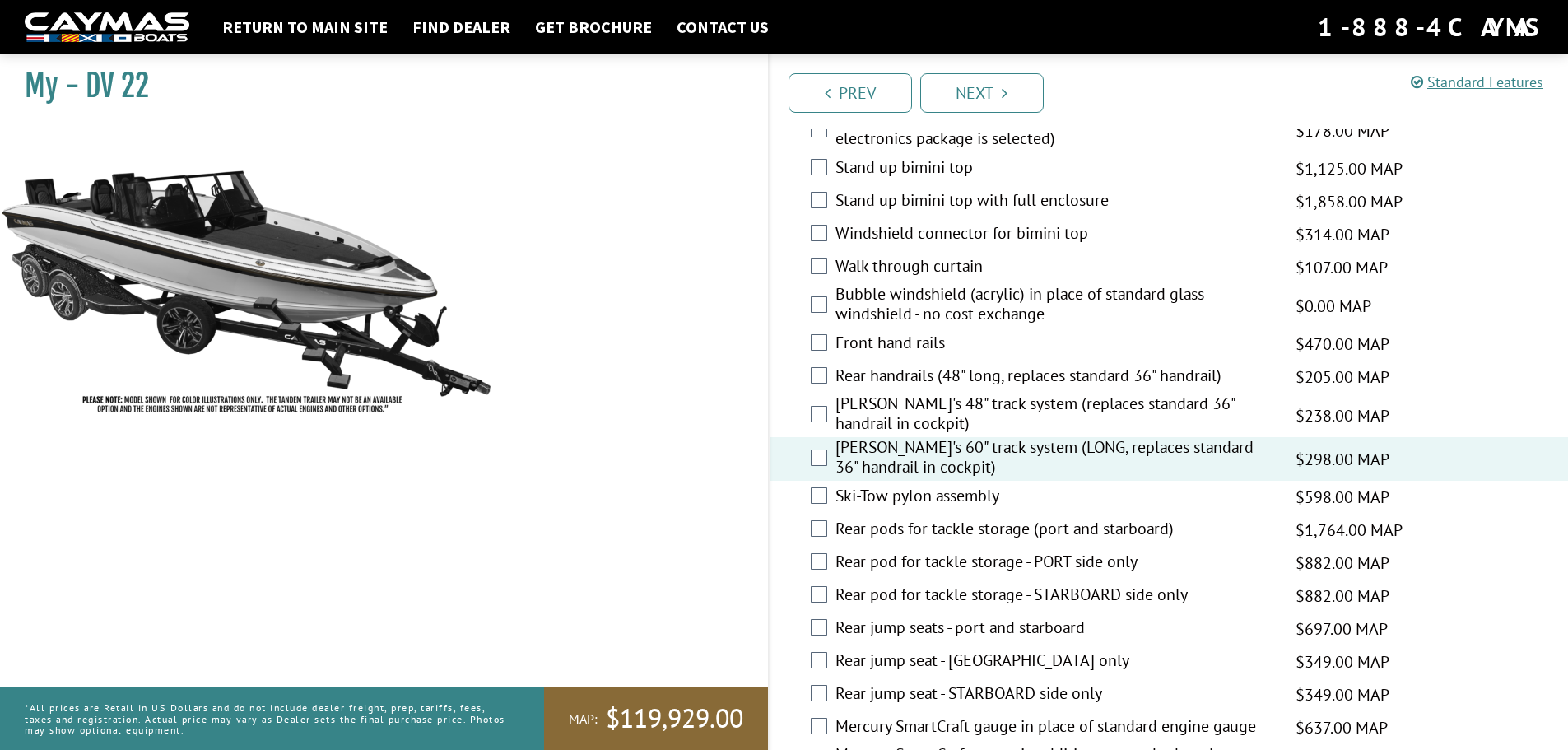
click at [1154, 532] on label "Rear pods for tackle storage (port and starboard)" at bounding box center [1056, 531] width 440 height 24
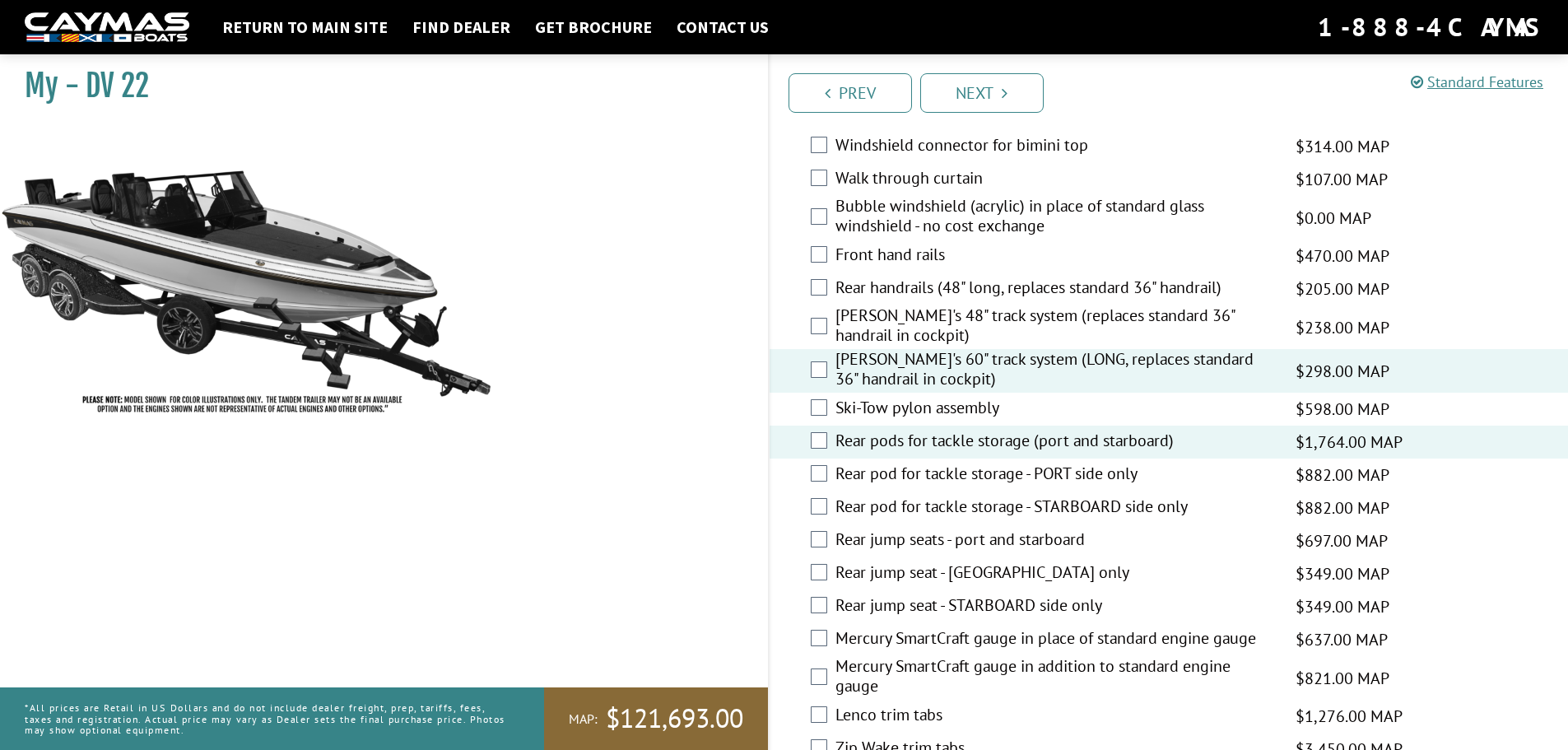
scroll to position [2636, 0]
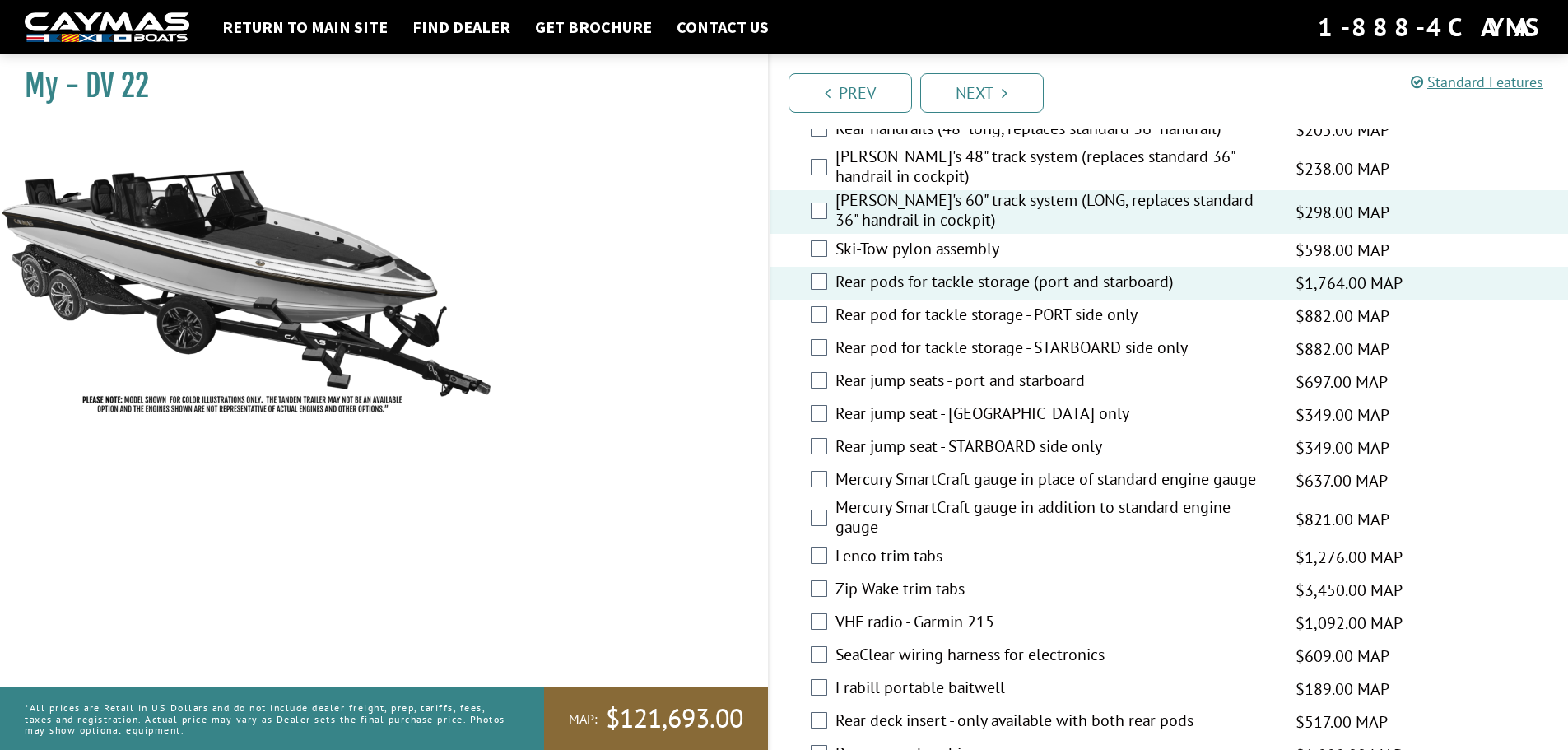
click at [926, 552] on label "Lenco trim tabs" at bounding box center [1056, 558] width 440 height 24
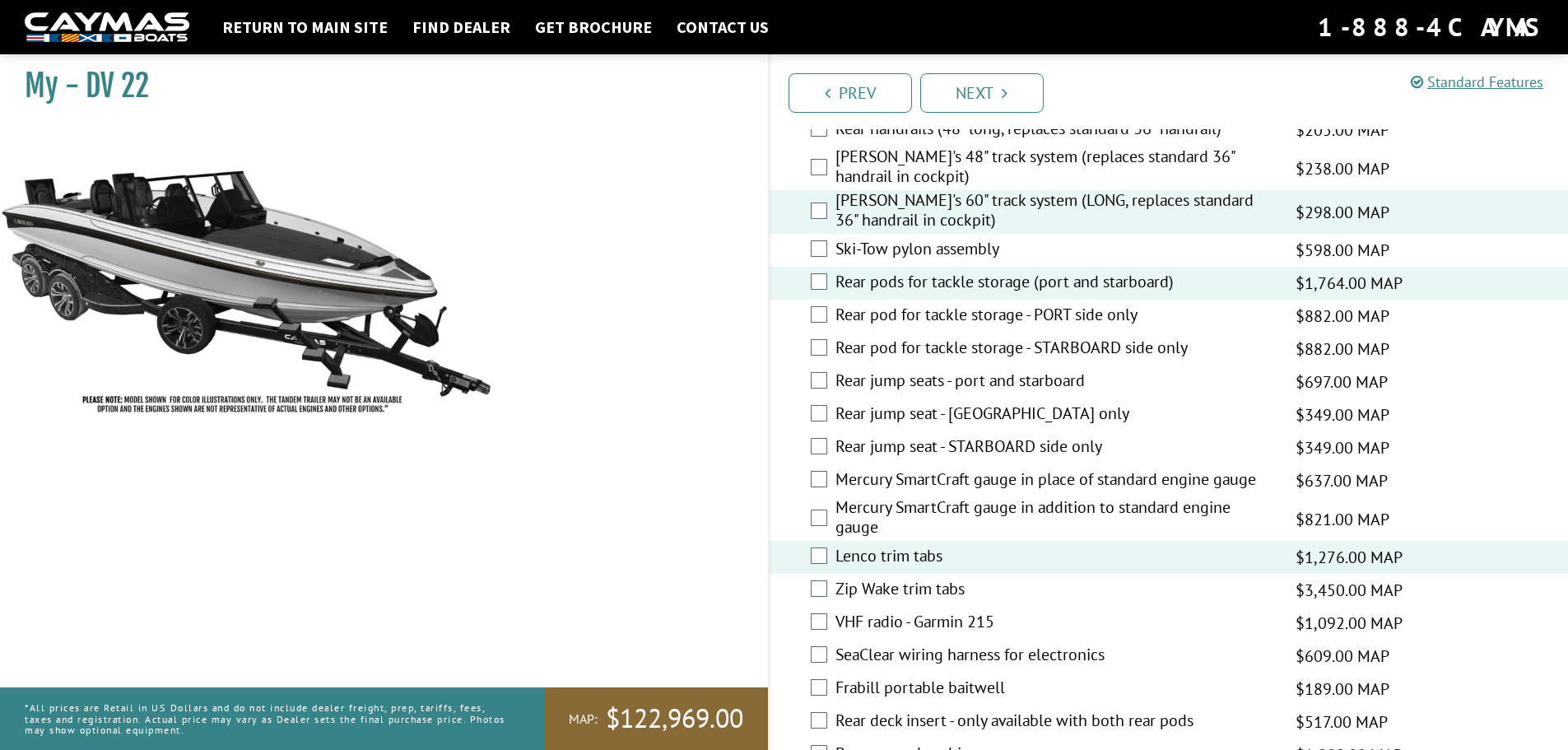
click at [951, 647] on label "SeaClear wiring harness for electronics" at bounding box center [1056, 657] width 440 height 24
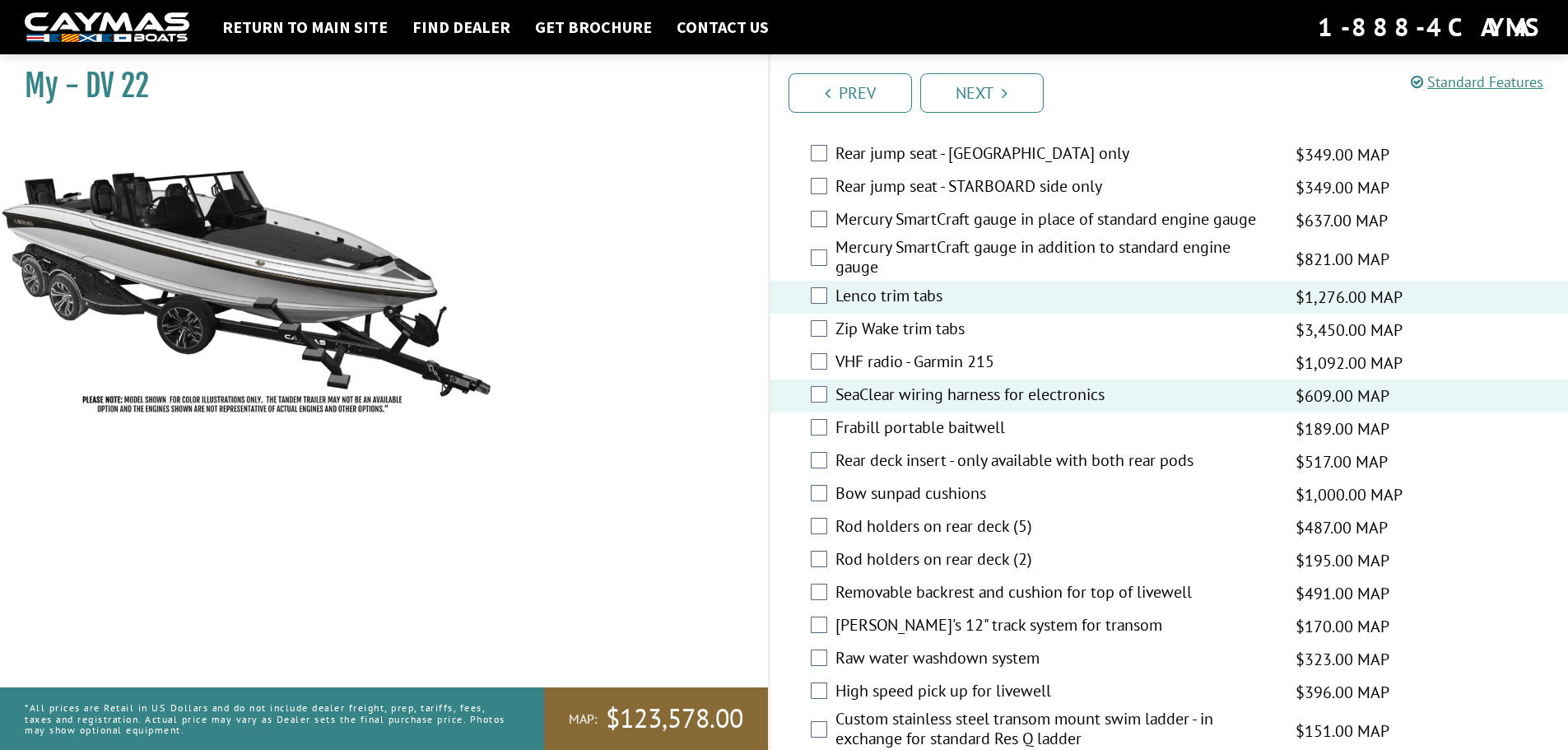
scroll to position [3047, 0]
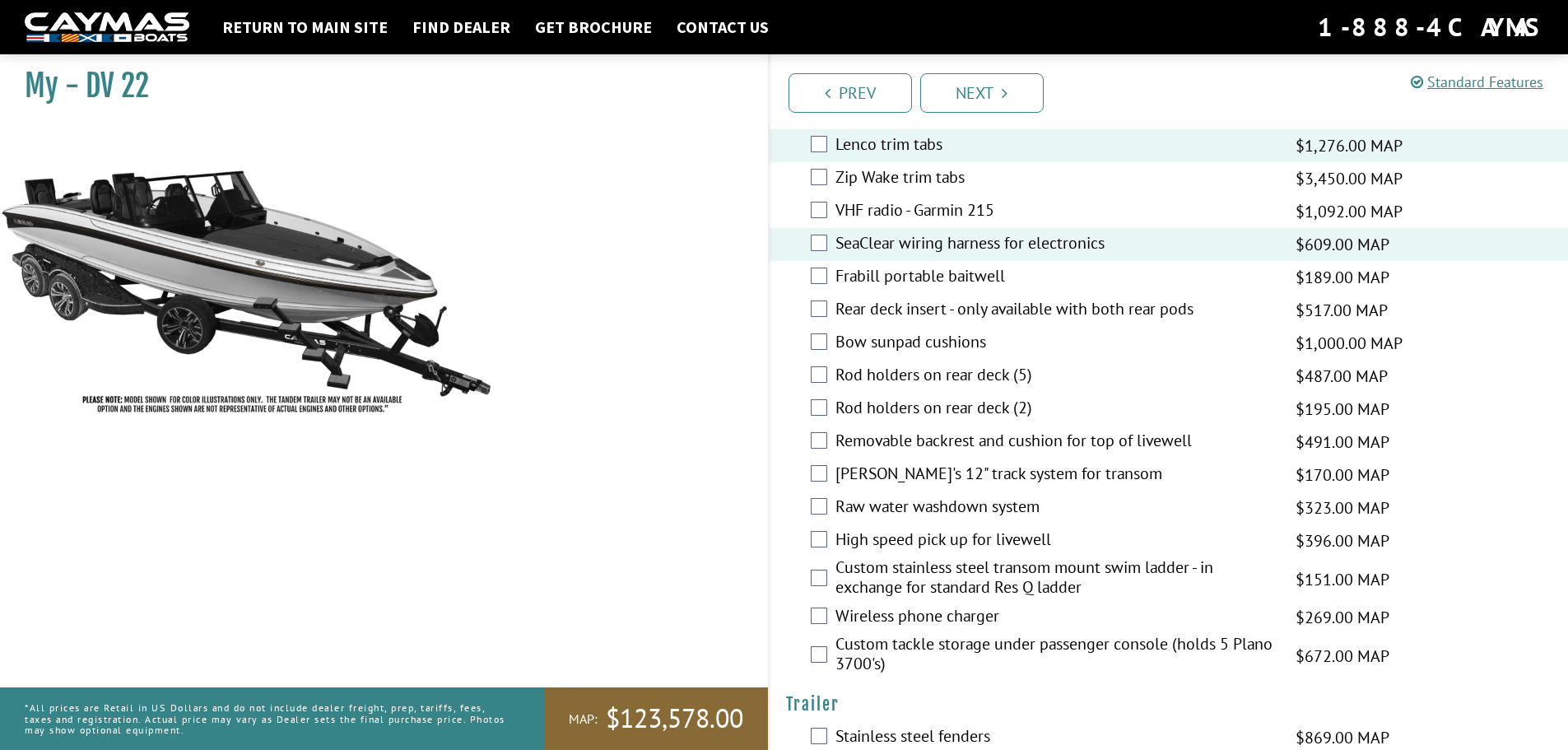
click at [997, 510] on label "Raw water washdown system" at bounding box center [1056, 509] width 440 height 24
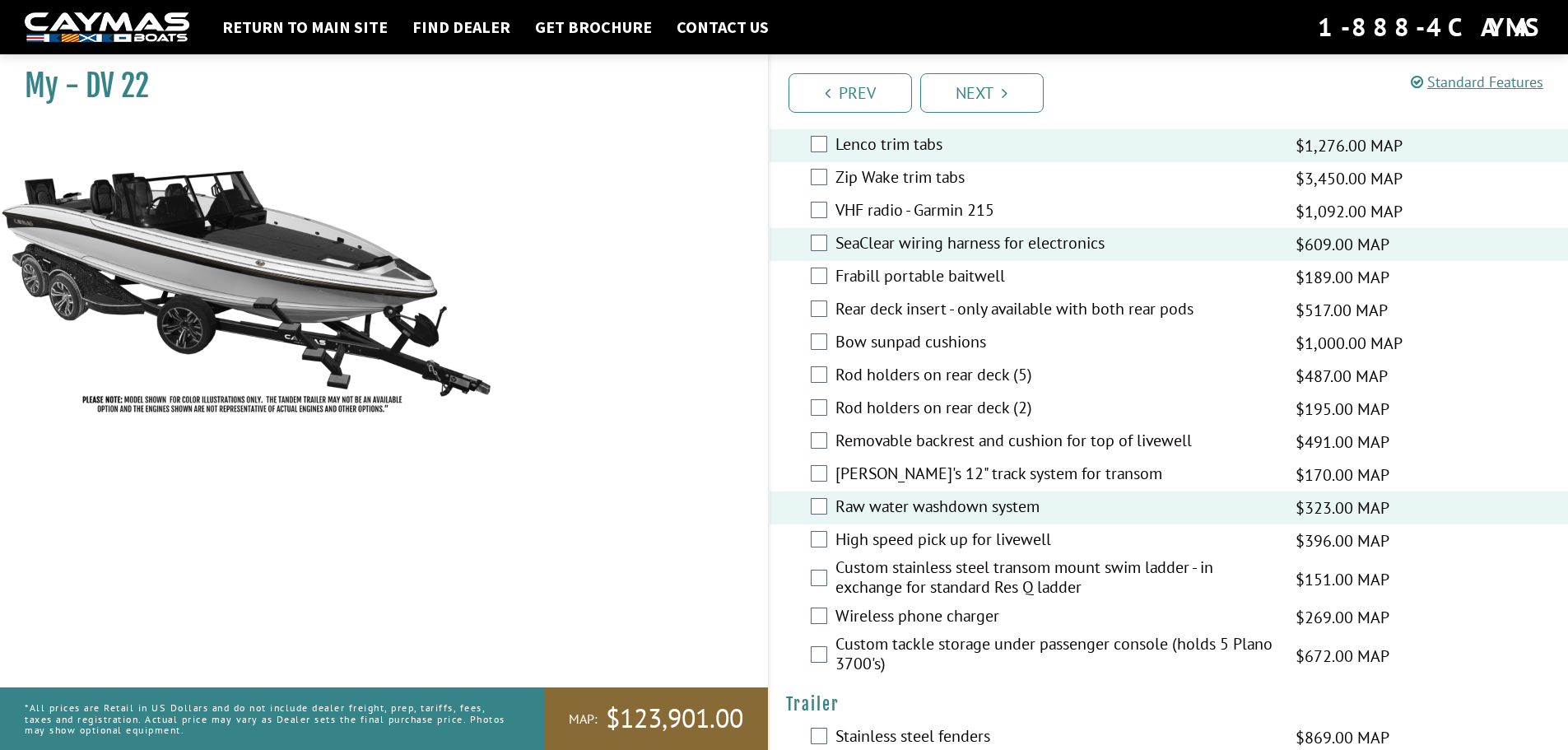
click at [992, 538] on label "High speed pick up for livewell" at bounding box center [1056, 542] width 440 height 24
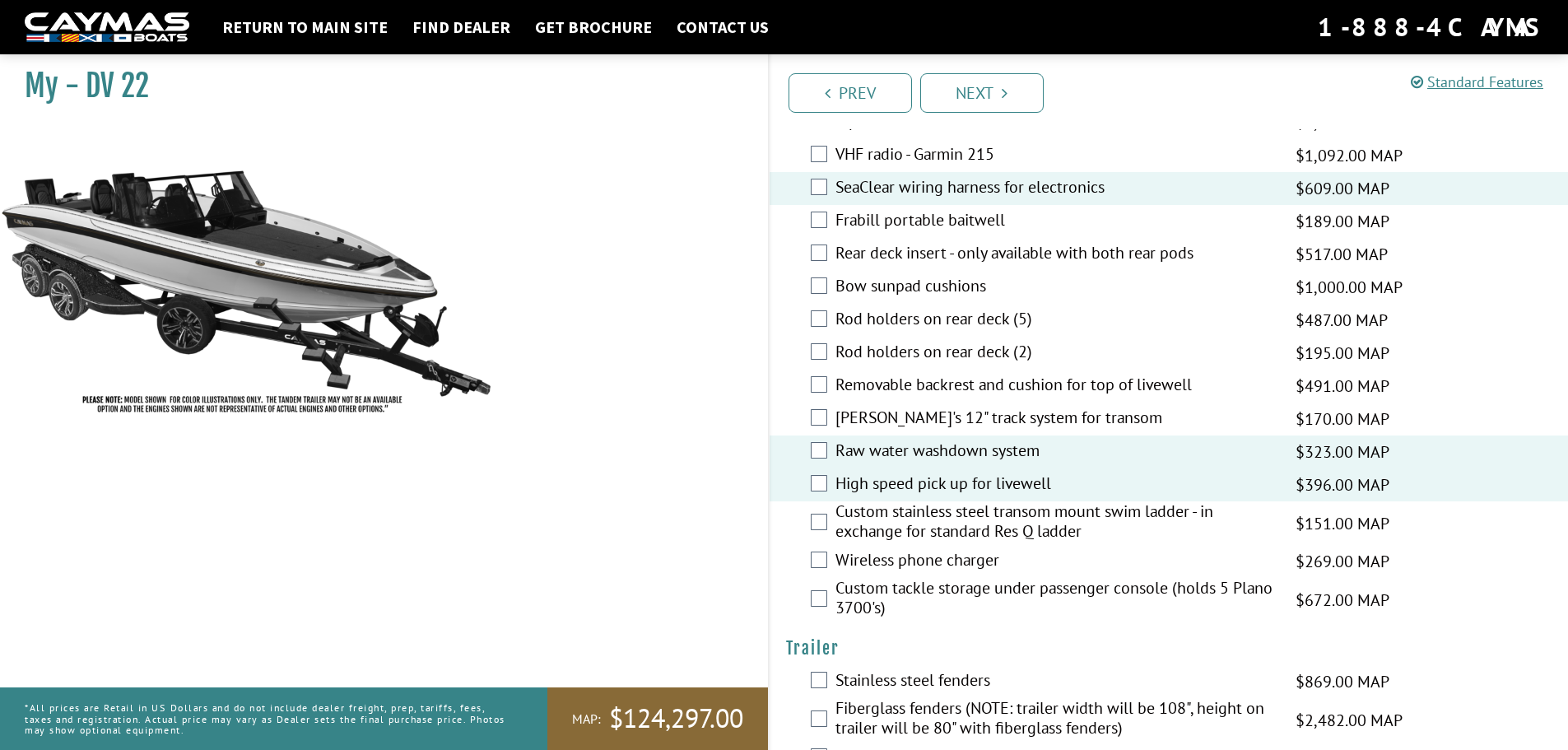
scroll to position [3295, 0]
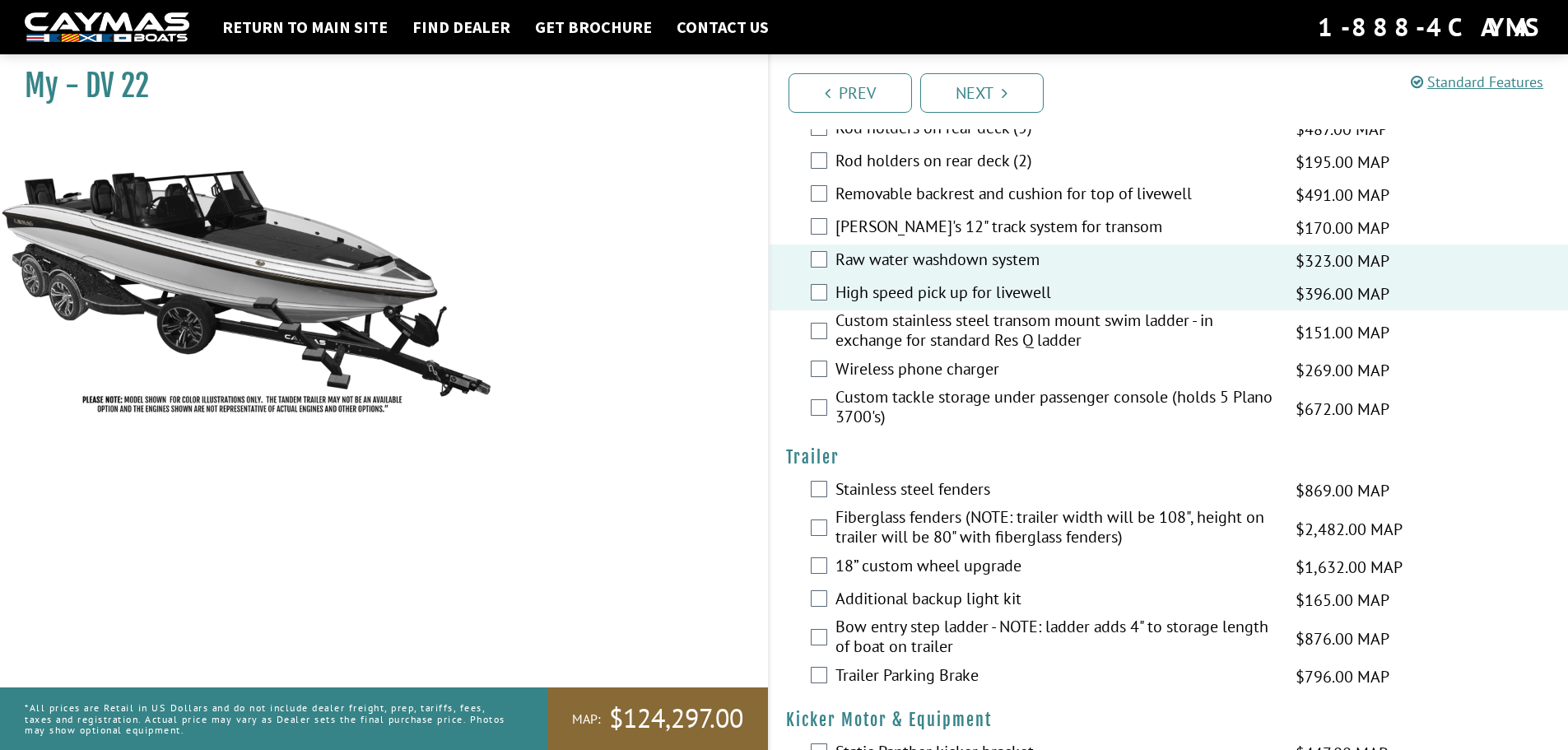
click at [932, 561] on label "18” custom wheel upgrade" at bounding box center [1056, 568] width 440 height 24
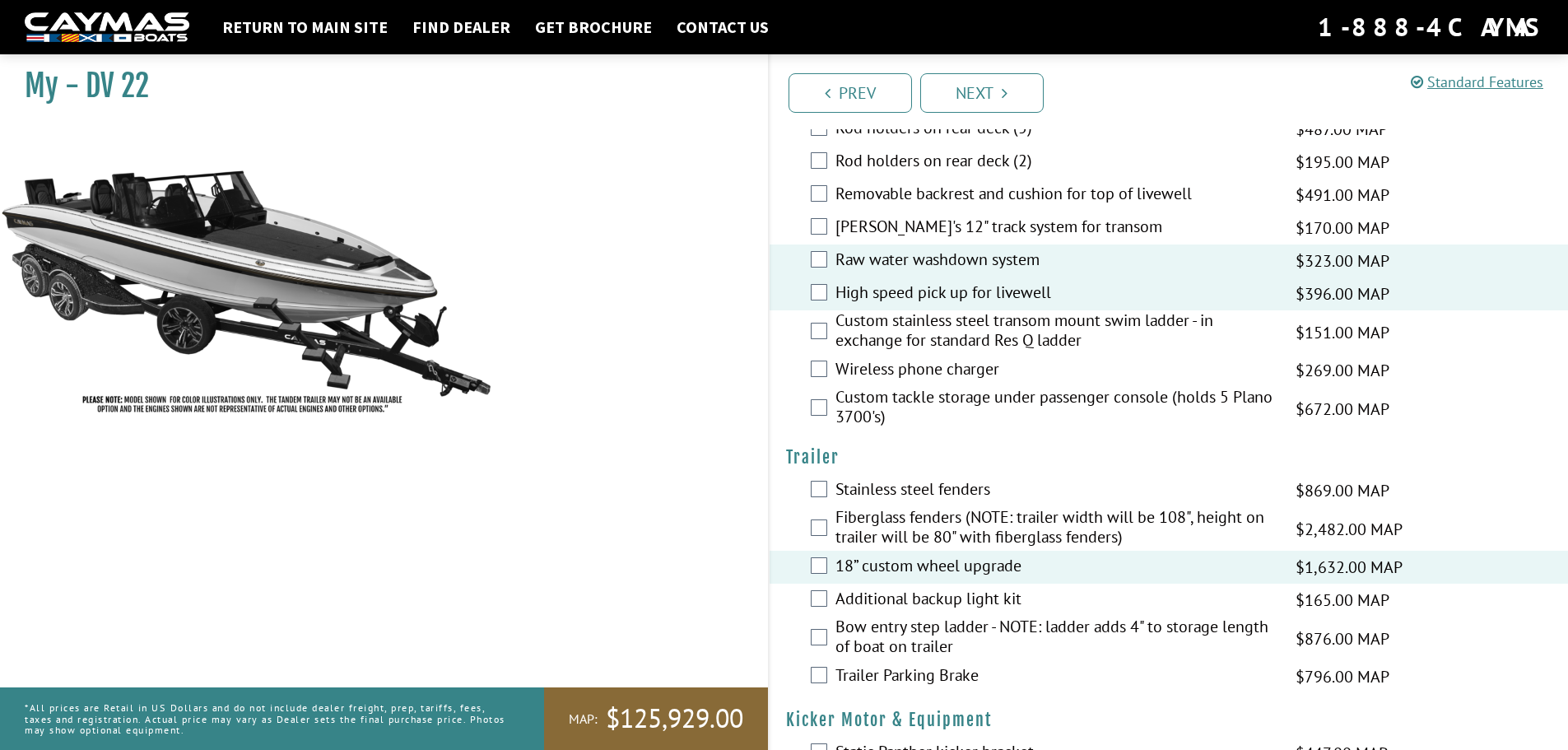
click at [960, 604] on label "Additional backup light kit" at bounding box center [1056, 601] width 440 height 24
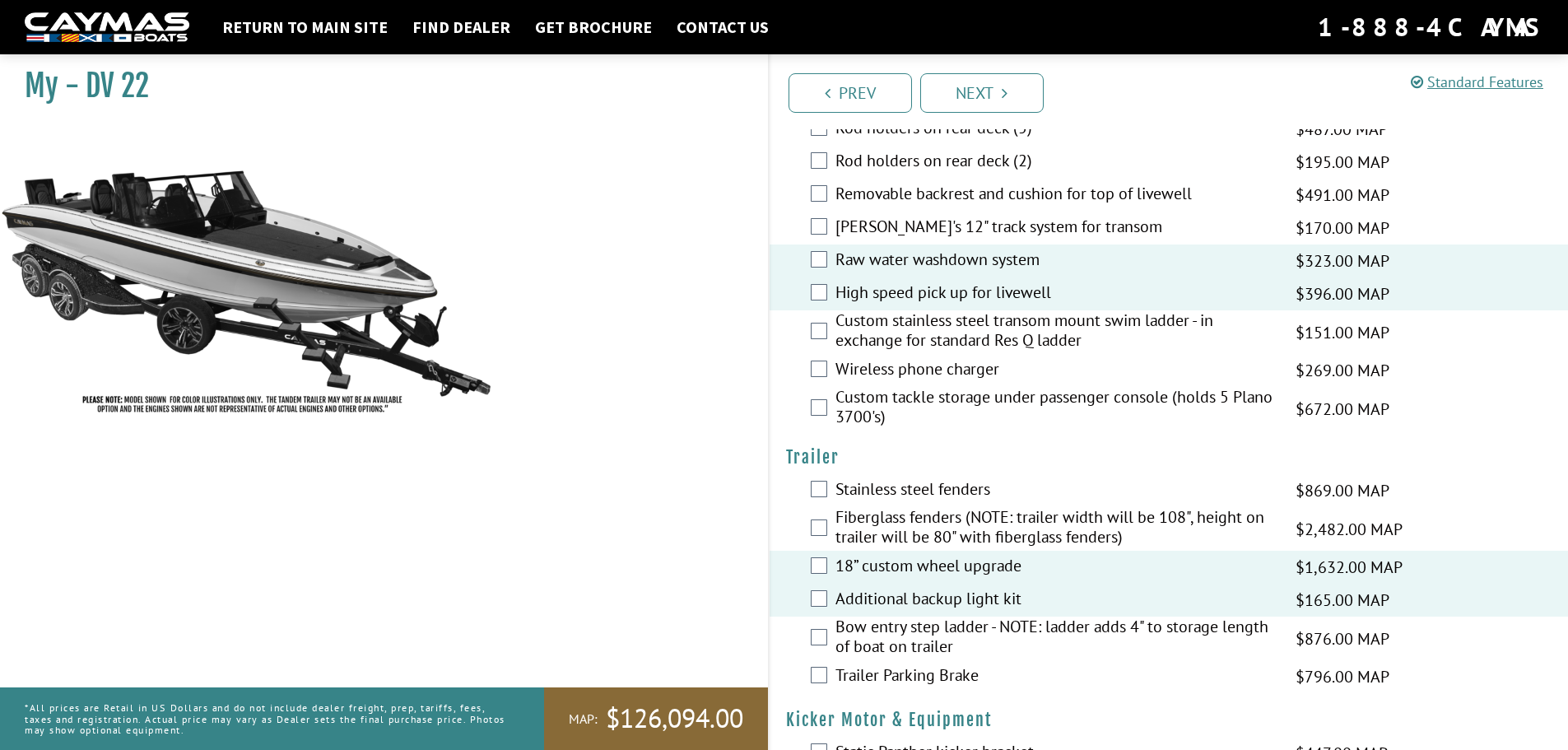
click at [881, 631] on label "Bow entry step ladder - NOTE: ladder adds 4" to storage length of boat on trail…" at bounding box center [1056, 639] width 440 height 44
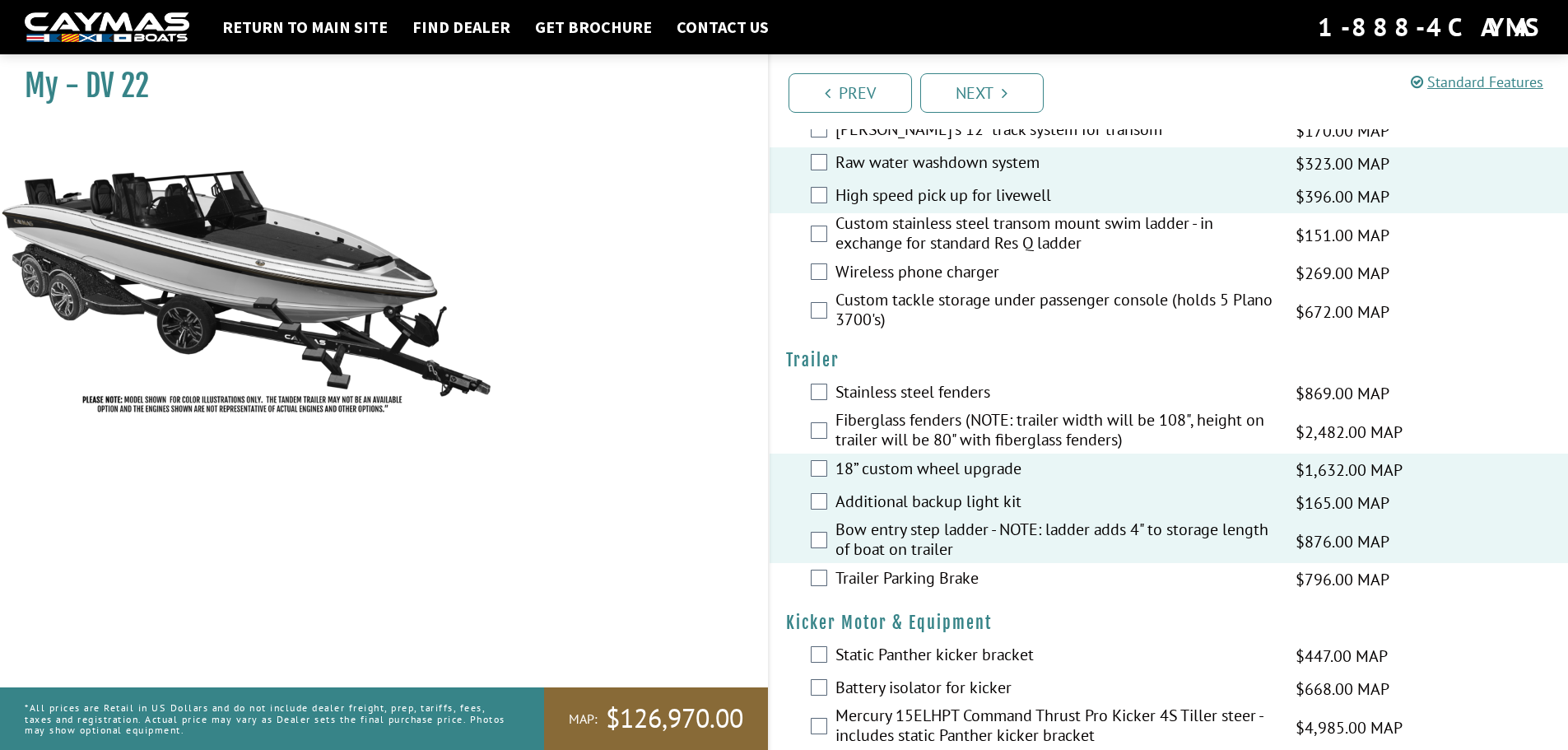
scroll to position [3542, 0]
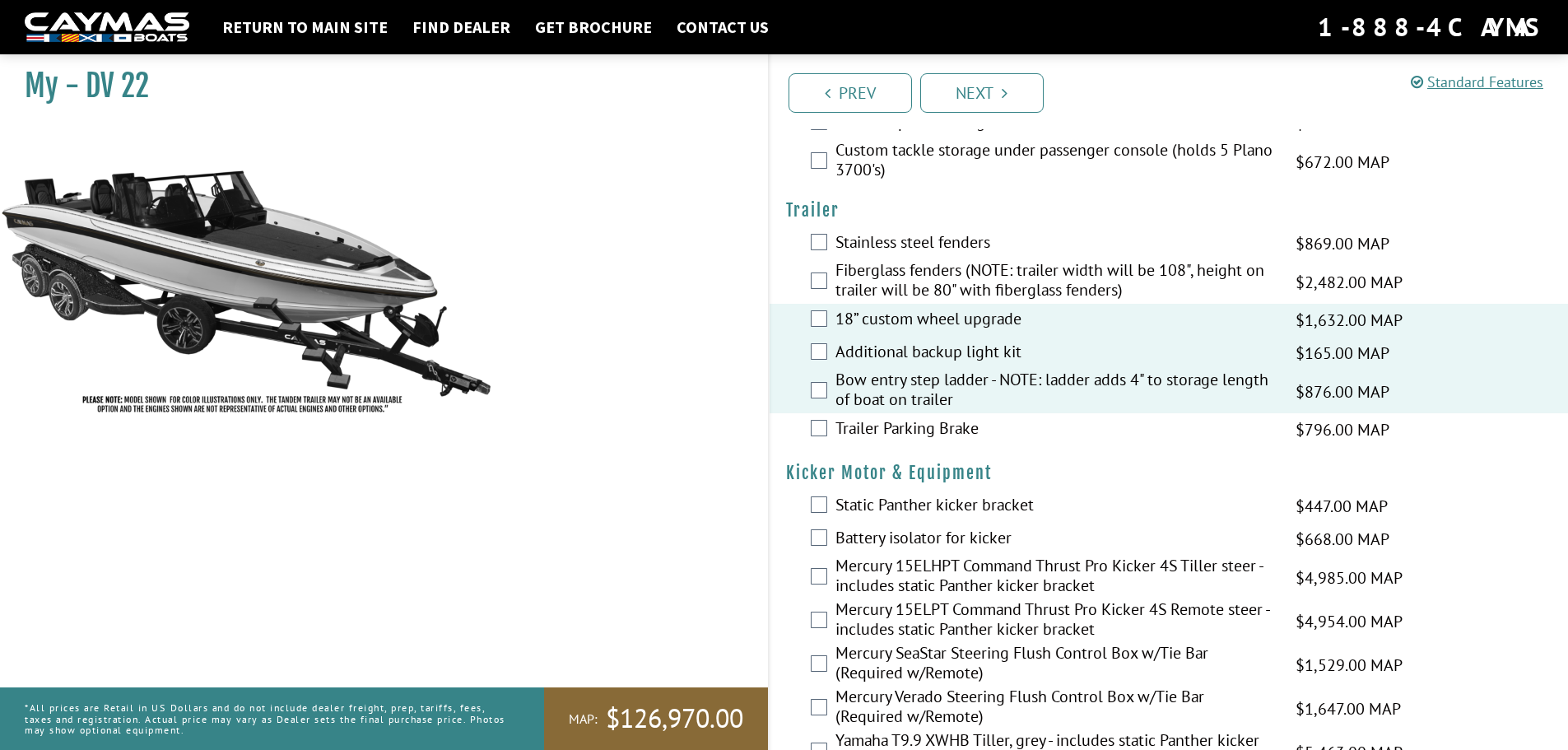
click at [971, 577] on label "Mercury 15ELHPT Command Thrust Pro Kicker 4S Tiller steer - includes static Pan…" at bounding box center [1056, 577] width 440 height 44
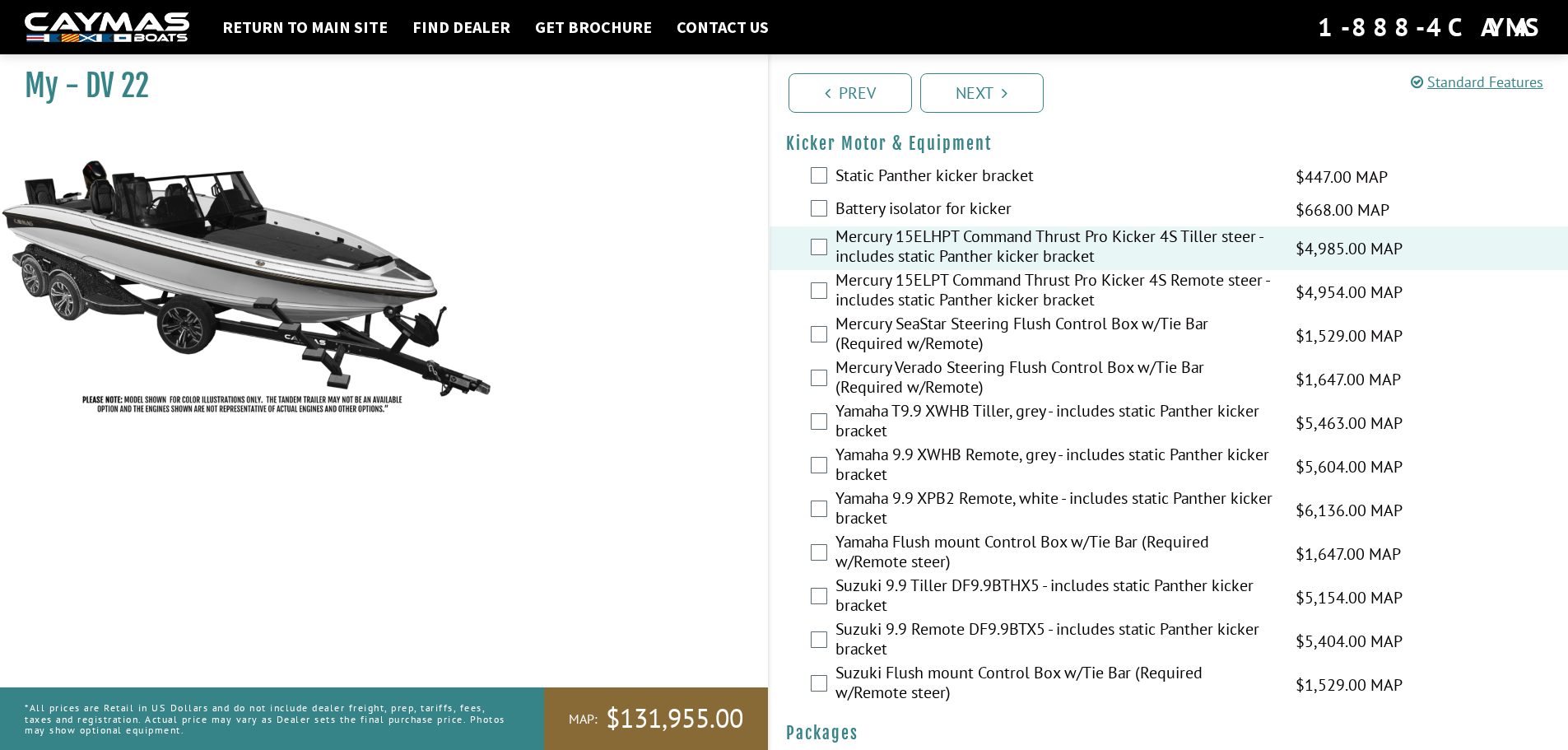
scroll to position [3989, 0]
